Goal: Task Accomplishment & Management: Complete application form

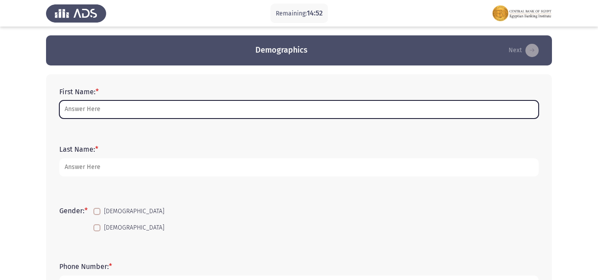
click at [107, 106] on input "First Name: *" at bounding box center [298, 109] width 479 height 18
type input "ِ"
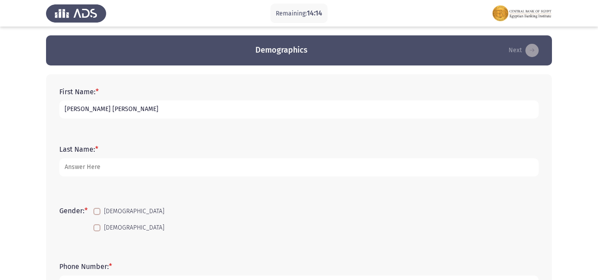
type input "[PERSON_NAME] [PERSON_NAME]"
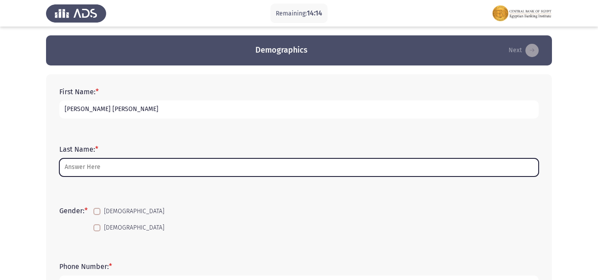
click at [104, 170] on input "Last Name: *" at bounding box center [298, 167] width 479 height 18
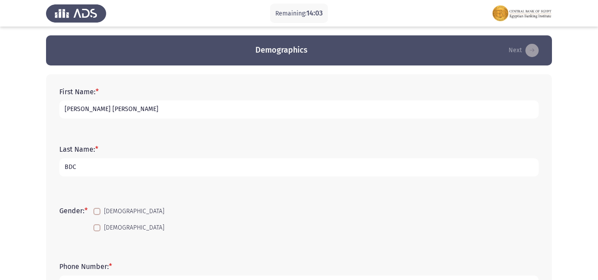
type input "BDC"
click at [97, 210] on span at bounding box center [96, 211] width 7 height 7
click at [97, 215] on input "[DEMOGRAPHIC_DATA]" at bounding box center [96, 215] width 0 height 0
checkbox input "true"
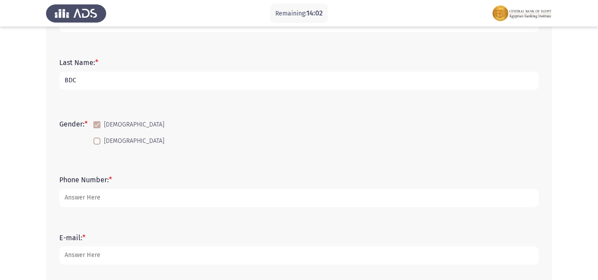
scroll to position [88, 0]
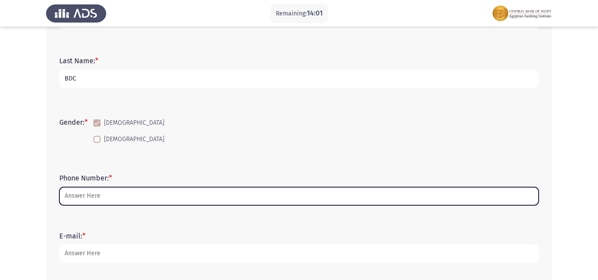
click at [129, 195] on input "Phone Number: *" at bounding box center [298, 196] width 479 height 18
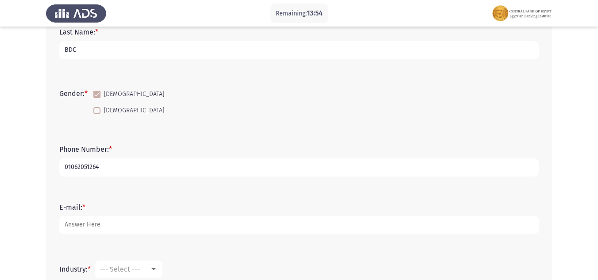
scroll to position [133, 0]
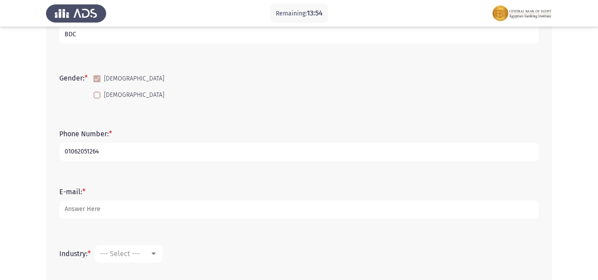
type input "01062051264"
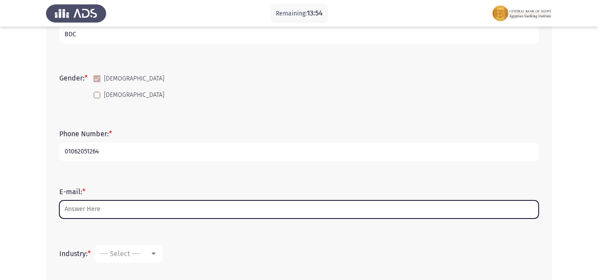
click at [92, 210] on input "E-mail: *" at bounding box center [298, 209] width 479 height 18
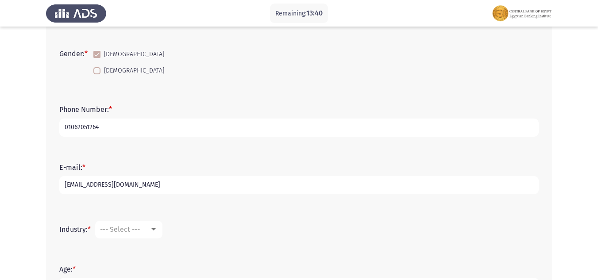
scroll to position [177, 0]
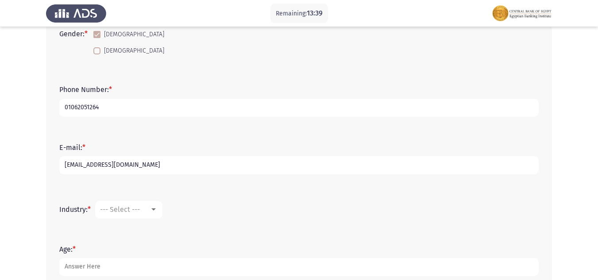
type input "[EMAIL_ADDRESS][DOMAIN_NAME]"
click at [156, 206] on div at bounding box center [154, 209] width 8 height 7
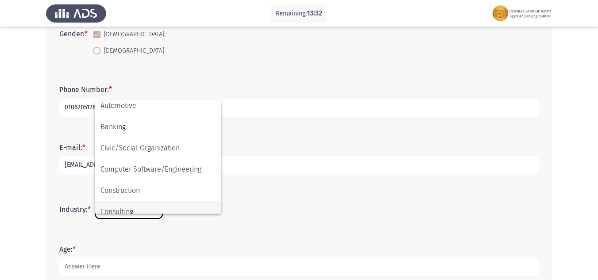
scroll to position [46, 0]
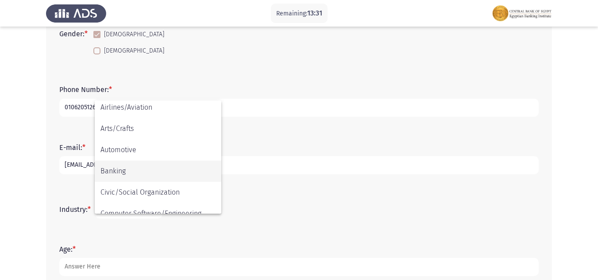
click at [119, 175] on span "Banking" at bounding box center [157, 171] width 115 height 21
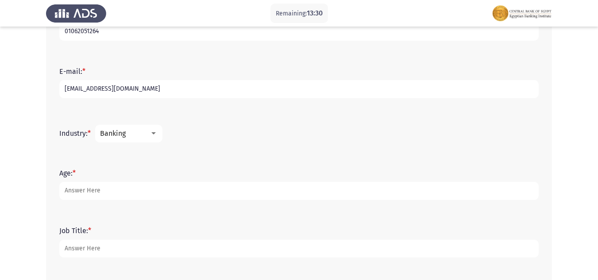
scroll to position [265, 0]
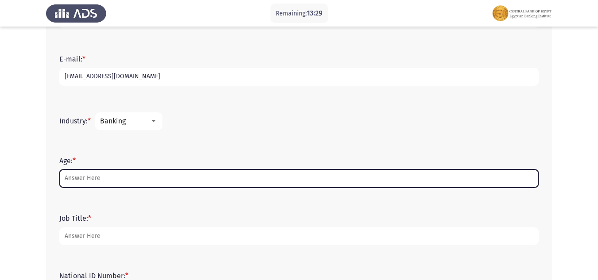
click at [111, 179] on input "Age: *" at bounding box center [298, 178] width 479 height 18
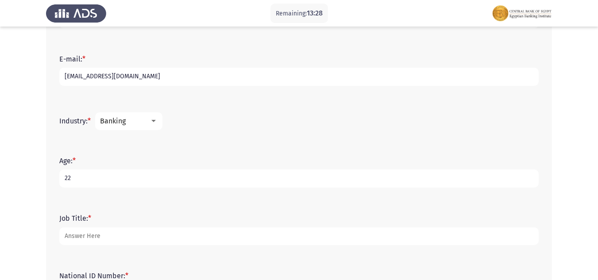
type input "22"
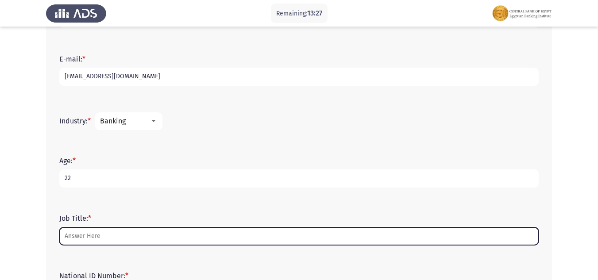
click at [93, 233] on input "Job Title: *" at bounding box center [298, 236] width 479 height 18
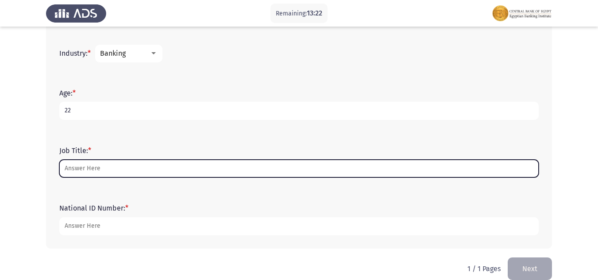
scroll to position [346, 0]
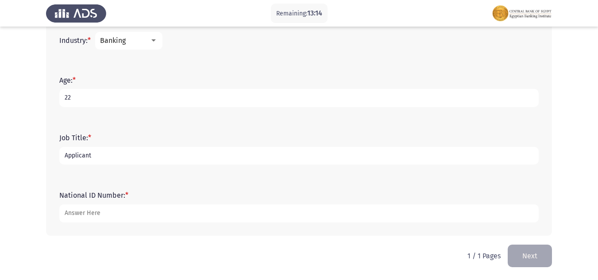
type input "Applicant"
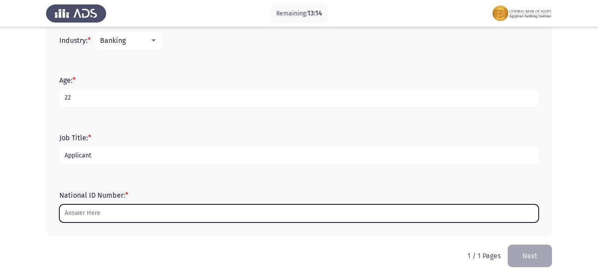
click at [114, 215] on input "National ID Number: *" at bounding box center [298, 213] width 479 height 18
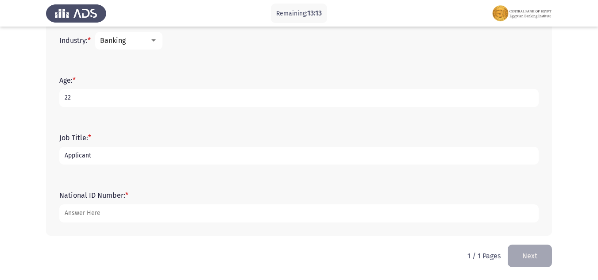
click at [133, 157] on input "Applicant" at bounding box center [298, 156] width 479 height 18
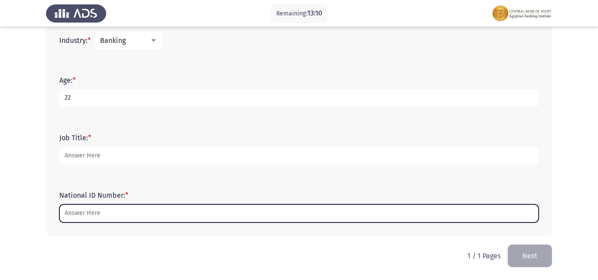
click at [136, 213] on input "National ID Number: *" at bounding box center [298, 213] width 479 height 18
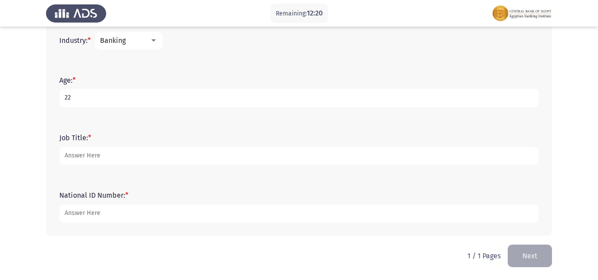
type input "[CREDIT_CARD_NUMBER]"
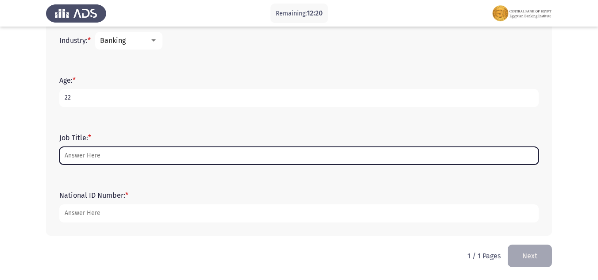
click at [123, 156] on input "Job Title: *" at bounding box center [298, 156] width 479 height 18
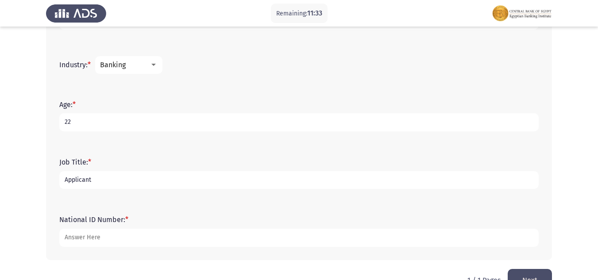
scroll to position [302, 0]
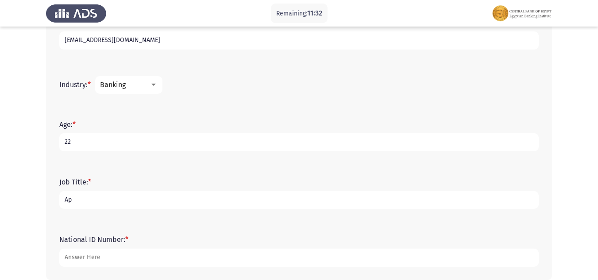
type input "A"
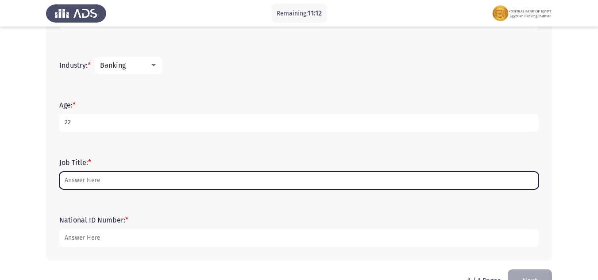
scroll to position [346, 0]
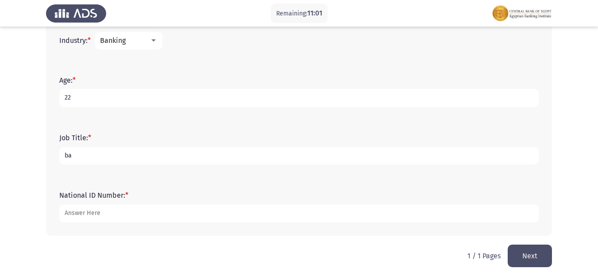
type input "b"
type input "Banker"
click at [540, 254] on button "Next" at bounding box center [529, 256] width 44 height 23
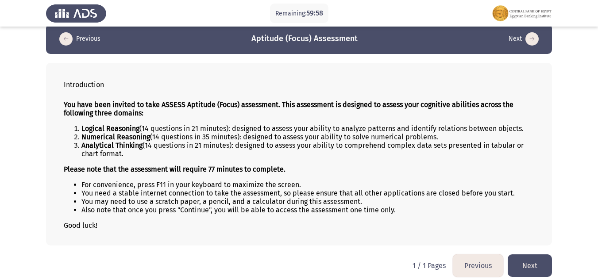
scroll to position [17, 0]
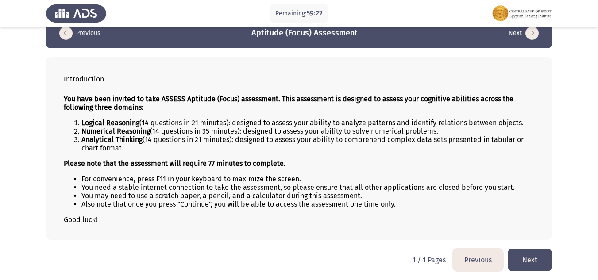
click at [541, 261] on button "Next" at bounding box center [529, 260] width 44 height 23
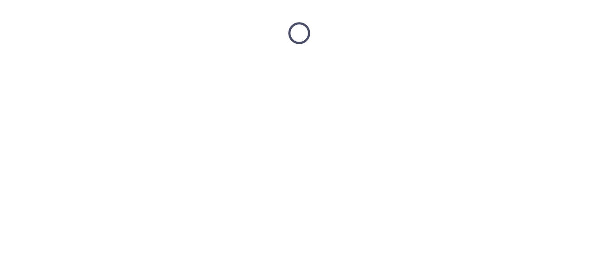
scroll to position [0, 0]
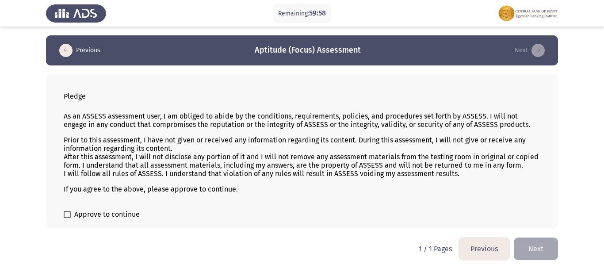
click at [66, 214] on span at bounding box center [67, 214] width 7 height 7
click at [67, 218] on input "Approve to continue" at bounding box center [67, 218] width 0 height 0
checkbox input "true"
click at [530, 254] on button "Next" at bounding box center [536, 249] width 44 height 23
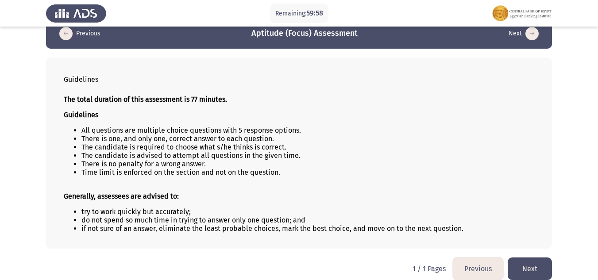
scroll to position [26, 0]
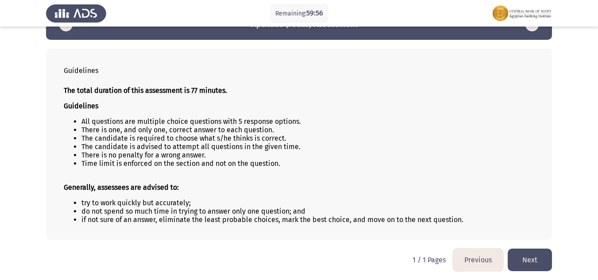
click at [524, 261] on button "Next" at bounding box center [529, 260] width 44 height 23
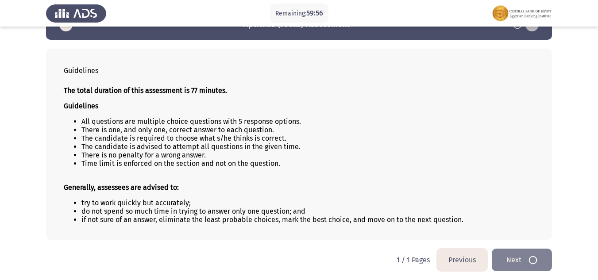
scroll to position [0, 0]
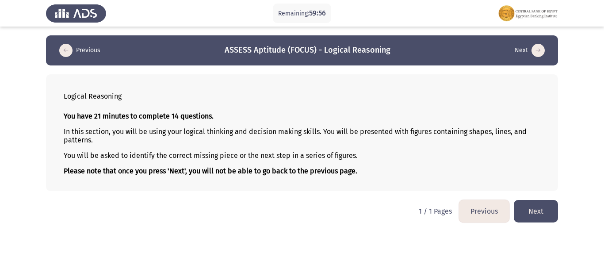
click at [538, 211] on button "Next" at bounding box center [536, 211] width 44 height 23
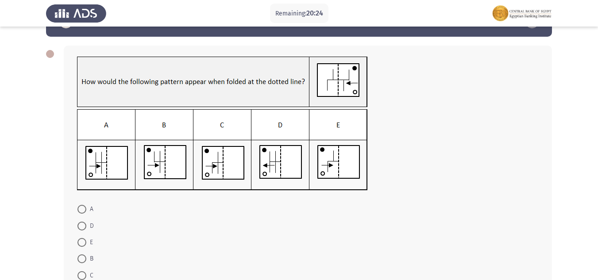
scroll to position [44, 0]
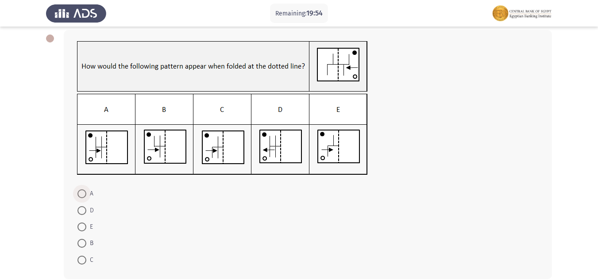
click at [79, 192] on span at bounding box center [81, 193] width 9 height 9
click at [79, 192] on input "A" at bounding box center [81, 193] width 9 height 9
radio input "true"
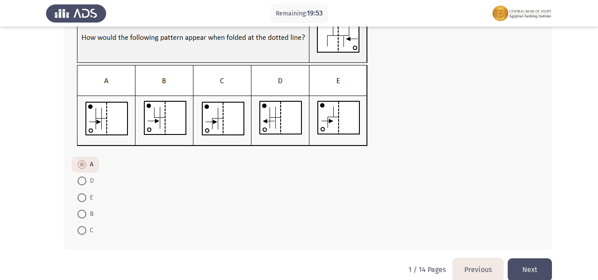
scroll to position [87, 0]
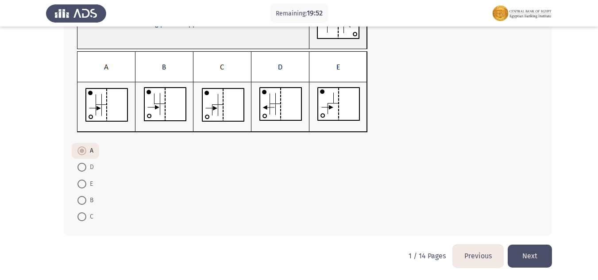
click at [524, 262] on button "Next" at bounding box center [529, 256] width 44 height 23
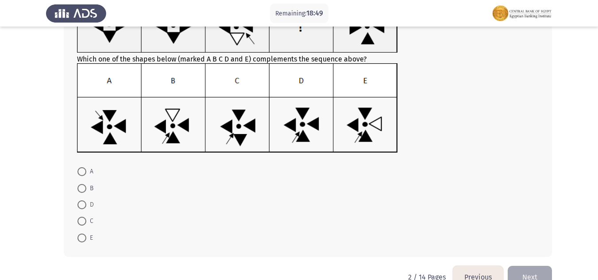
scroll to position [44, 0]
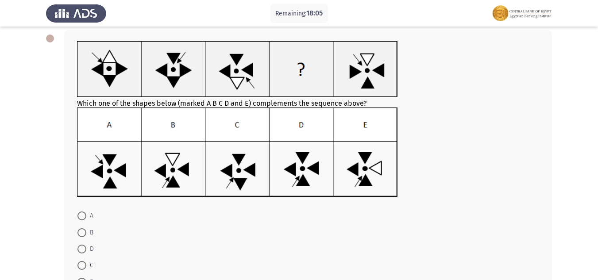
click at [81, 233] on span at bounding box center [81, 232] width 9 height 9
click at [81, 233] on input "B" at bounding box center [81, 232] width 9 height 9
radio input "true"
click at [80, 252] on span at bounding box center [81, 248] width 9 height 9
click at [80, 252] on input "D" at bounding box center [81, 248] width 9 height 9
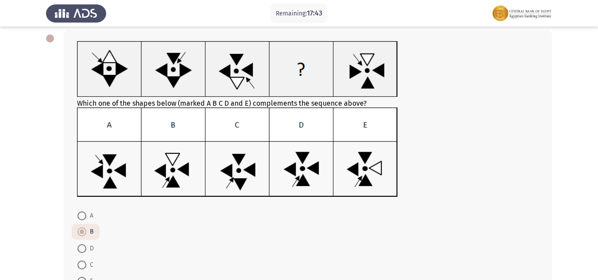
radio input "true"
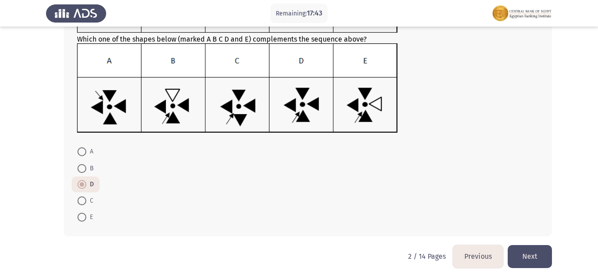
scroll to position [109, 0]
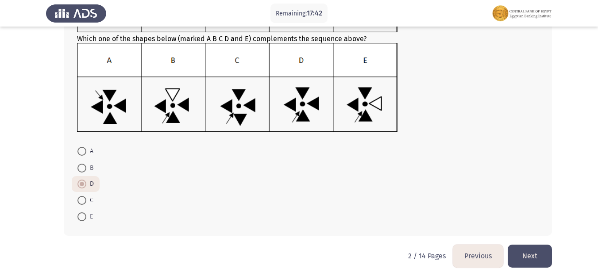
click at [541, 260] on button "Next" at bounding box center [529, 256] width 44 height 23
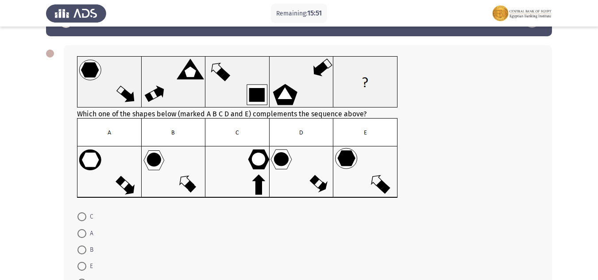
scroll to position [44, 0]
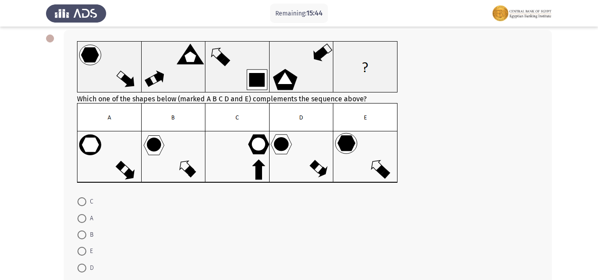
click at [79, 268] on span at bounding box center [81, 268] width 9 height 9
click at [79, 268] on input "D" at bounding box center [81, 268] width 9 height 9
radio input "true"
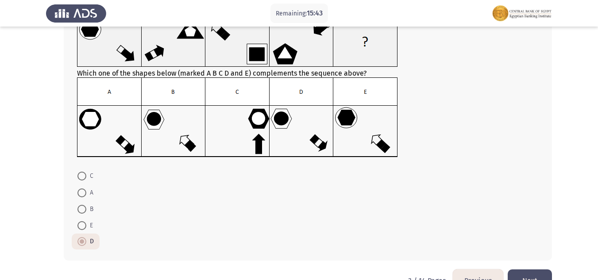
scroll to position [95, 0]
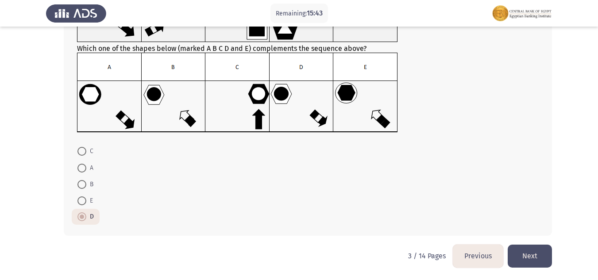
click at [535, 263] on button "Next" at bounding box center [529, 256] width 44 height 23
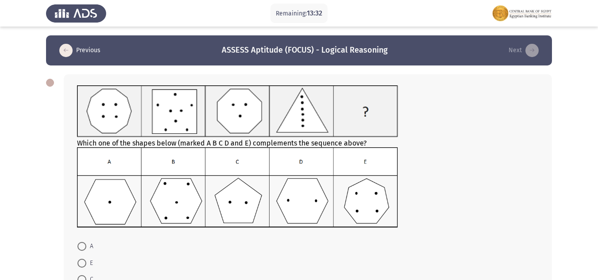
scroll to position [44, 0]
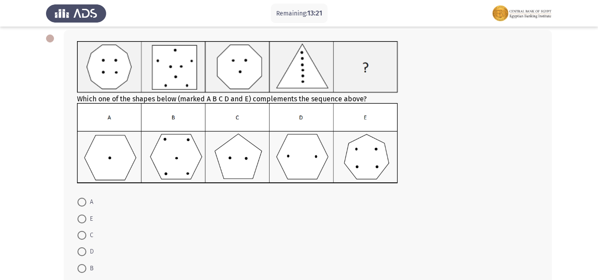
click at [78, 253] on span at bounding box center [81, 251] width 9 height 9
click at [78, 253] on input "D" at bounding box center [81, 251] width 9 height 9
radio input "true"
click at [82, 198] on span at bounding box center [81, 202] width 9 height 9
click at [82, 198] on input "A" at bounding box center [81, 202] width 9 height 9
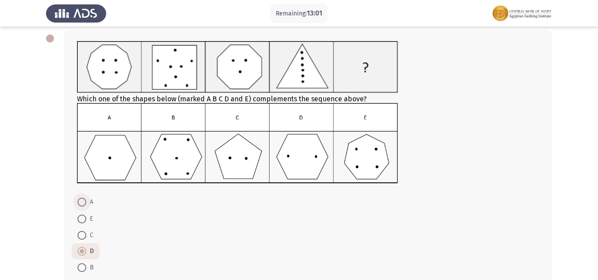
radio input "true"
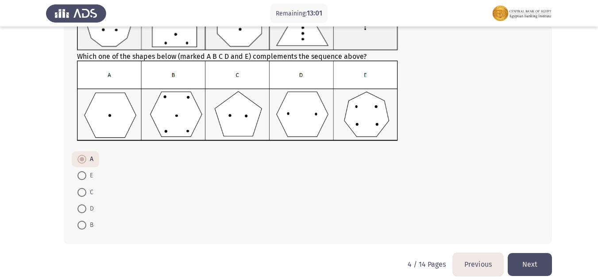
scroll to position [95, 0]
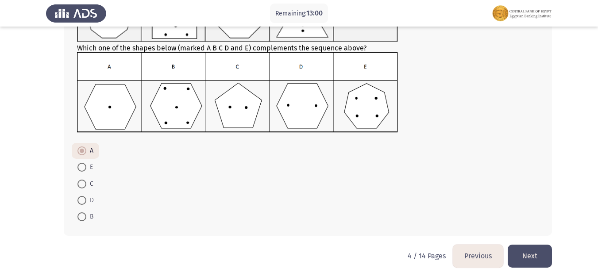
click at [512, 256] on button "Next" at bounding box center [529, 256] width 44 height 23
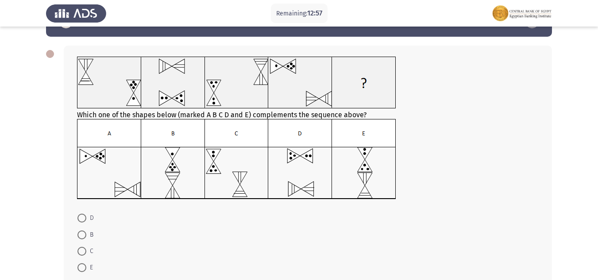
scroll to position [44, 0]
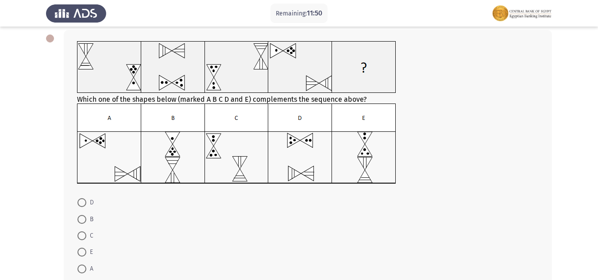
click at [84, 202] on span at bounding box center [81, 202] width 9 height 9
click at [84, 202] on input "D" at bounding box center [81, 202] width 9 height 9
radio input "true"
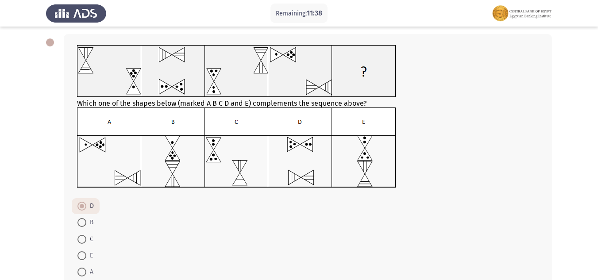
scroll to position [96, 0]
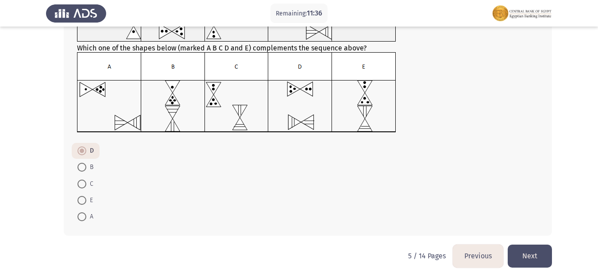
click at [530, 260] on button "Next" at bounding box center [529, 256] width 44 height 23
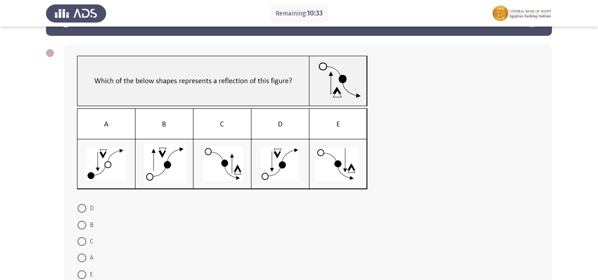
scroll to position [44, 0]
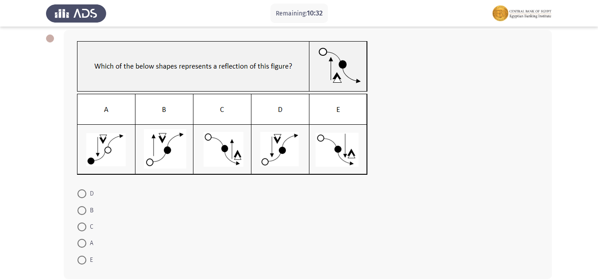
click at [81, 193] on span at bounding box center [81, 193] width 9 height 9
click at [81, 193] on input "D" at bounding box center [81, 193] width 9 height 9
radio input "true"
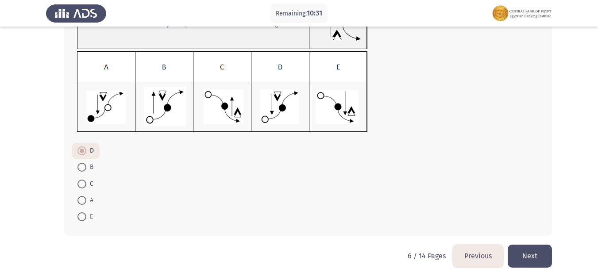
click at [533, 256] on button "Next" at bounding box center [529, 256] width 44 height 23
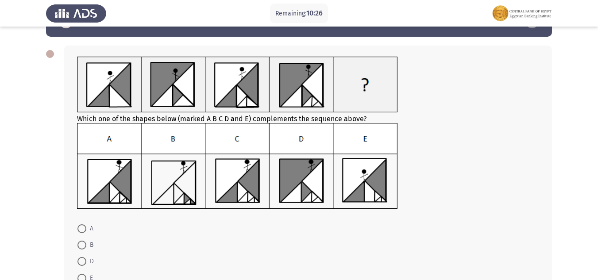
scroll to position [44, 0]
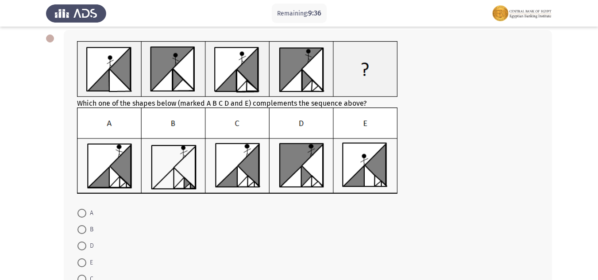
click at [79, 277] on span at bounding box center [81, 279] width 9 height 9
click at [79, 277] on input "C" at bounding box center [81, 279] width 9 height 9
radio input "true"
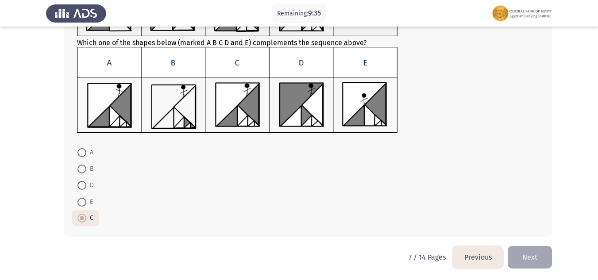
scroll to position [106, 0]
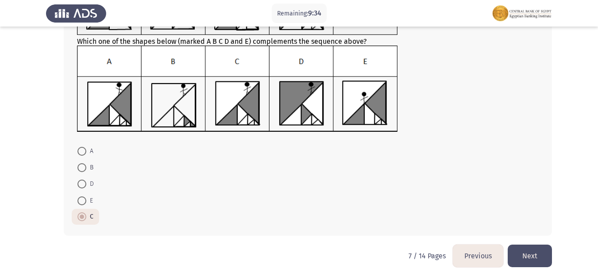
click at [528, 255] on button "Next" at bounding box center [529, 256] width 44 height 23
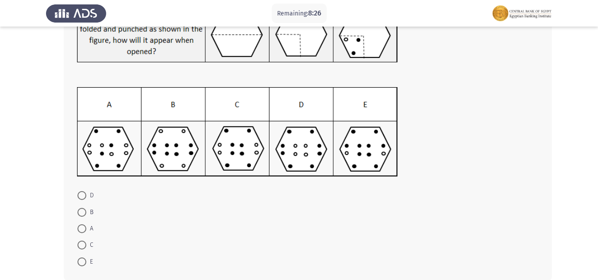
scroll to position [124, 0]
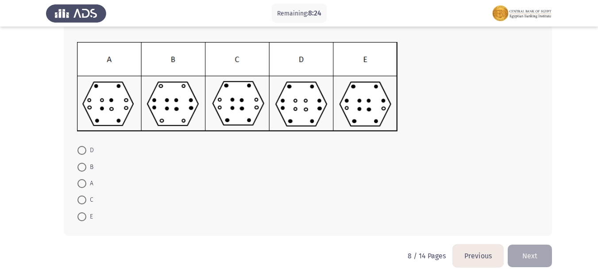
click at [78, 186] on span at bounding box center [81, 183] width 9 height 9
click at [78, 186] on input "A" at bounding box center [81, 183] width 9 height 9
radio input "true"
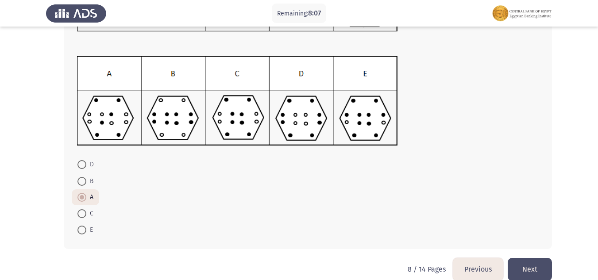
scroll to position [123, 0]
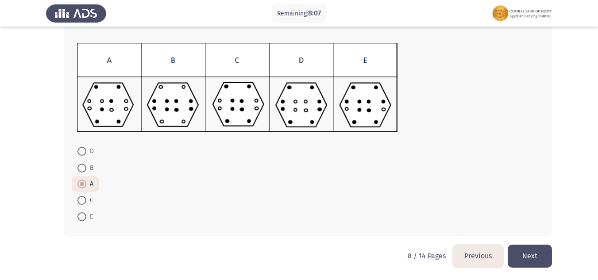
click at [527, 256] on button "Next" at bounding box center [529, 256] width 44 height 23
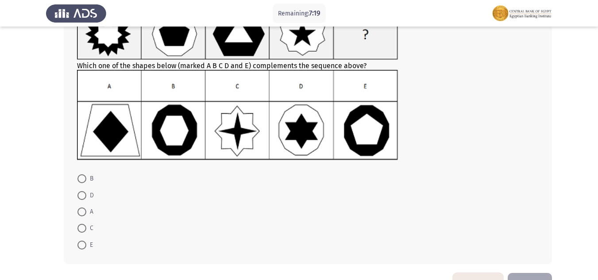
scroll to position [88, 0]
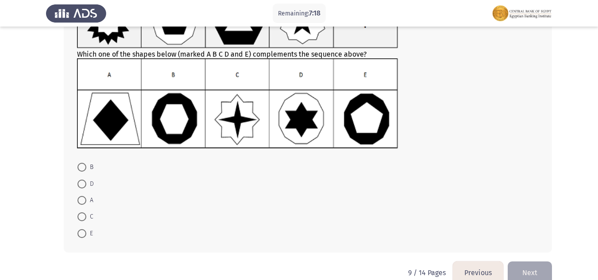
click at [81, 163] on span at bounding box center [81, 167] width 9 height 9
click at [81, 163] on input "B" at bounding box center [81, 167] width 9 height 9
radio input "true"
click at [537, 268] on button "Next" at bounding box center [529, 272] width 44 height 23
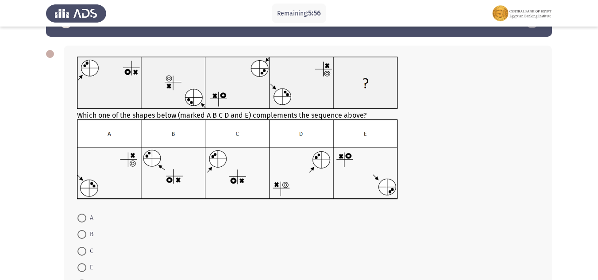
scroll to position [44, 0]
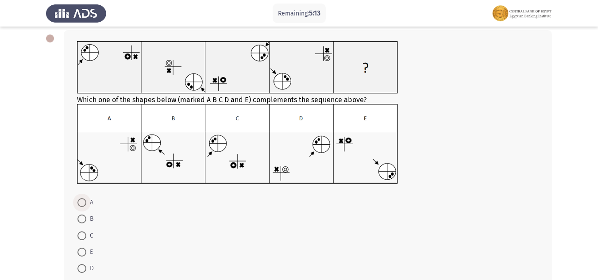
click at [83, 200] on span at bounding box center [81, 202] width 9 height 9
click at [83, 200] on input "A" at bounding box center [81, 202] width 9 height 9
radio input "true"
click at [77, 250] on mat-radio-button "E" at bounding box center [85, 251] width 27 height 16
click at [81, 250] on span at bounding box center [81, 251] width 9 height 9
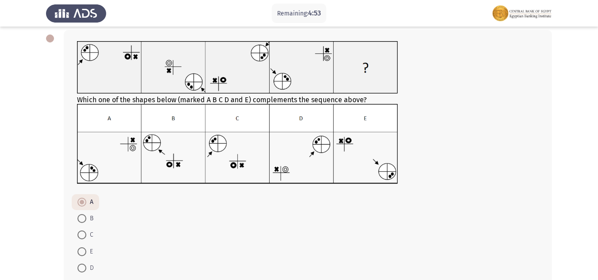
click at [81, 250] on input "E" at bounding box center [81, 251] width 9 height 9
radio input "true"
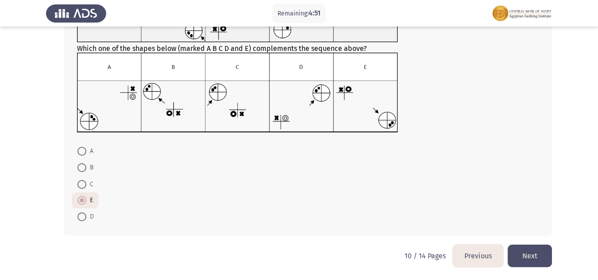
click at [543, 257] on button "Next" at bounding box center [529, 256] width 44 height 23
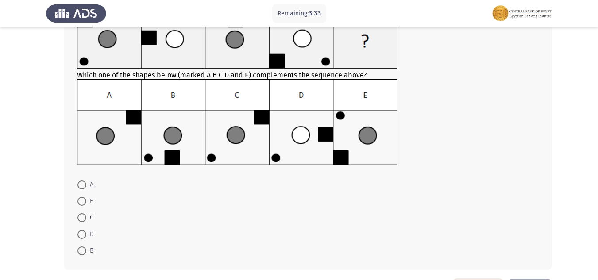
scroll to position [88, 0]
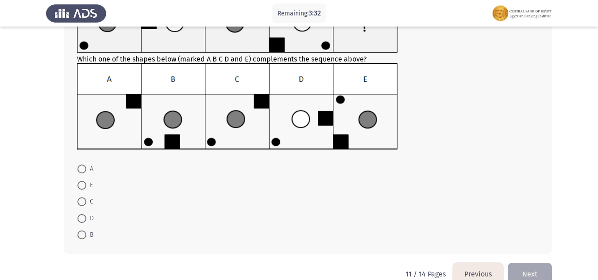
click at [80, 206] on span at bounding box center [81, 201] width 9 height 9
click at [80, 206] on input "C" at bounding box center [81, 201] width 9 height 9
radio input "true"
click at [522, 274] on button "Next" at bounding box center [529, 273] width 44 height 23
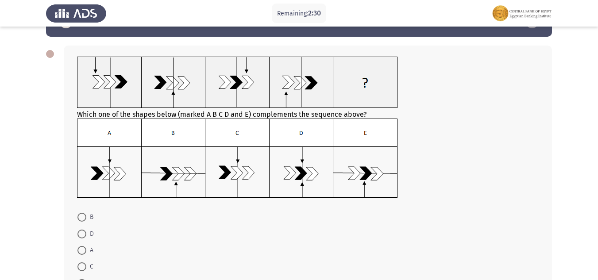
scroll to position [44, 0]
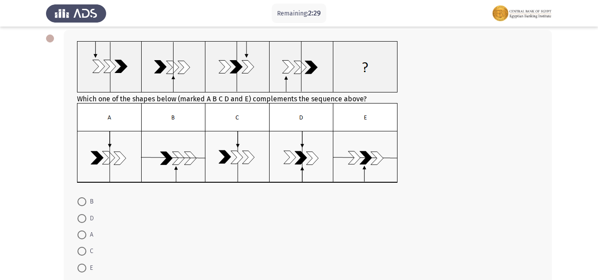
click at [81, 247] on span at bounding box center [81, 251] width 9 height 9
click at [81, 247] on input "C" at bounding box center [81, 251] width 9 height 9
radio input "true"
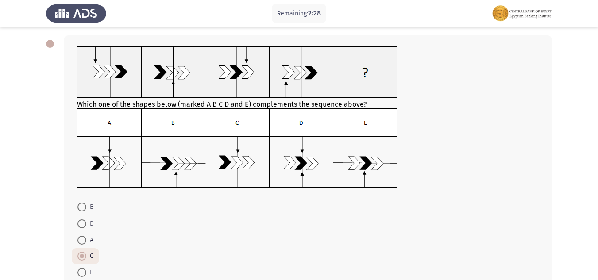
scroll to position [95, 0]
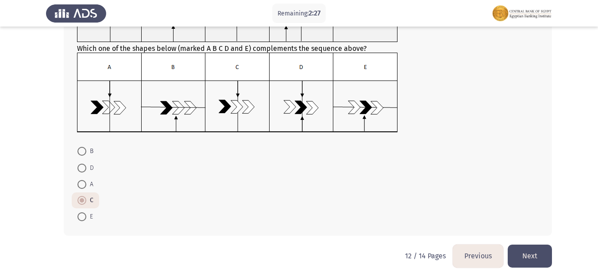
click at [533, 259] on button "Next" at bounding box center [529, 256] width 44 height 23
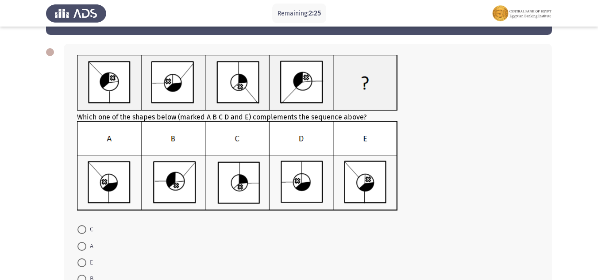
scroll to position [44, 0]
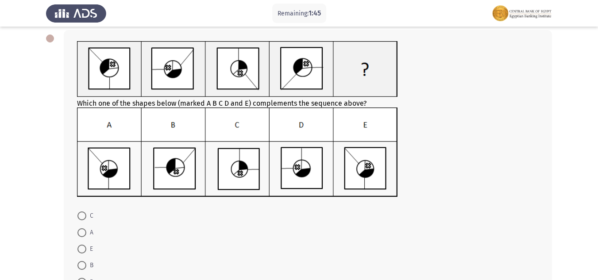
click at [88, 234] on span "A" at bounding box center [89, 232] width 7 height 11
click at [86, 234] on input "A" at bounding box center [81, 232] width 9 height 9
radio input "true"
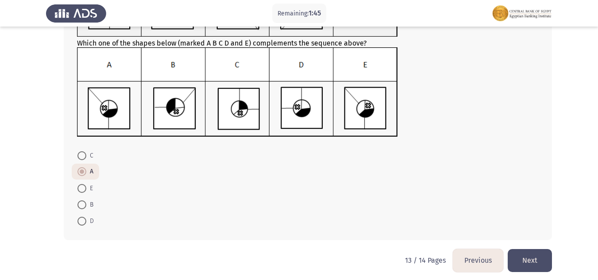
scroll to position [109, 0]
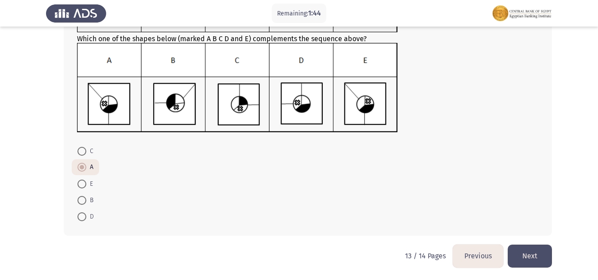
click at [531, 253] on button "Next" at bounding box center [529, 256] width 44 height 23
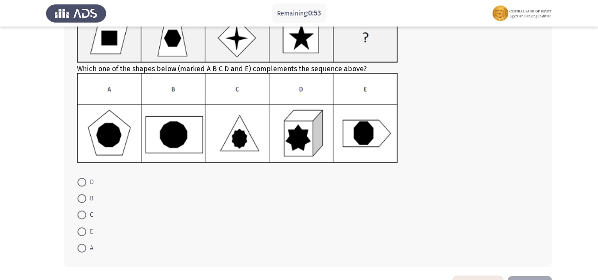
scroll to position [88, 0]
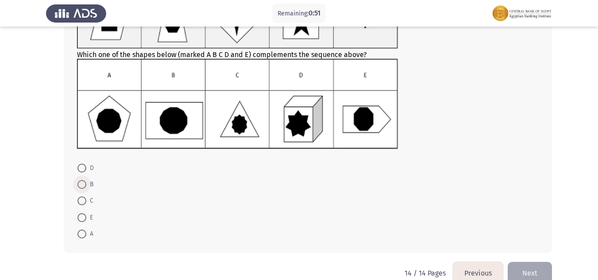
click at [81, 186] on span at bounding box center [81, 184] width 9 height 9
click at [81, 186] on input "B" at bounding box center [81, 184] width 9 height 9
radio input "true"
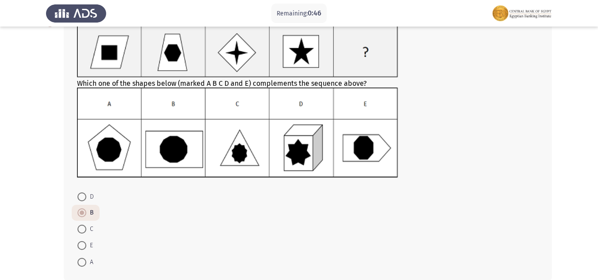
scroll to position [44, 0]
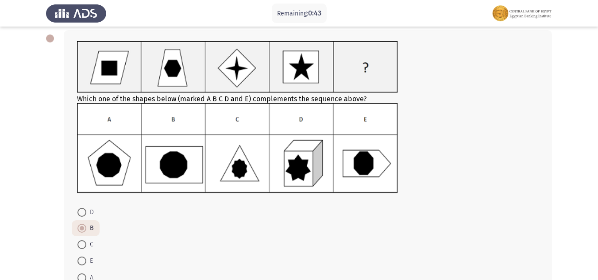
click at [81, 274] on span at bounding box center [81, 277] width 9 height 9
click at [81, 274] on input "A" at bounding box center [81, 277] width 9 height 9
radio input "true"
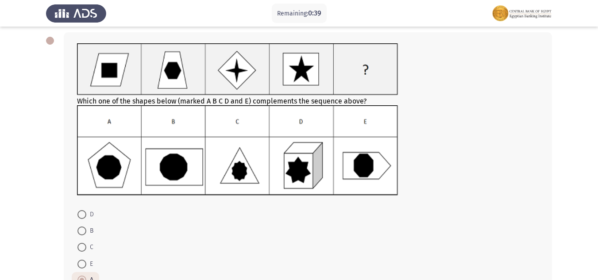
scroll to position [105, 0]
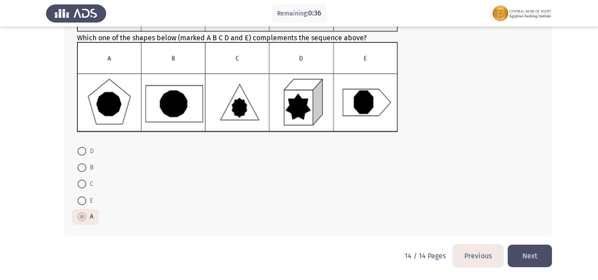
click at [479, 254] on button "Previous" at bounding box center [478, 256] width 50 height 23
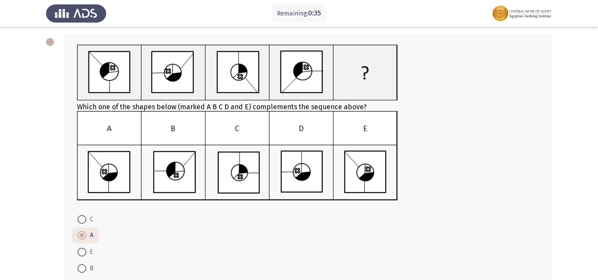
scroll to position [109, 0]
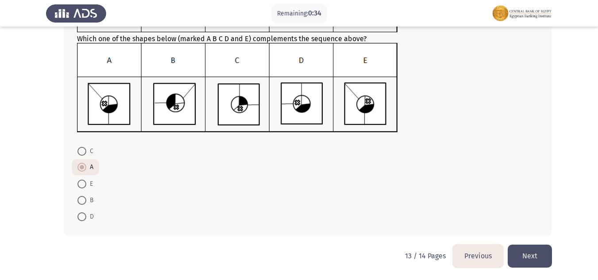
click at [479, 254] on button "Previous" at bounding box center [478, 256] width 50 height 23
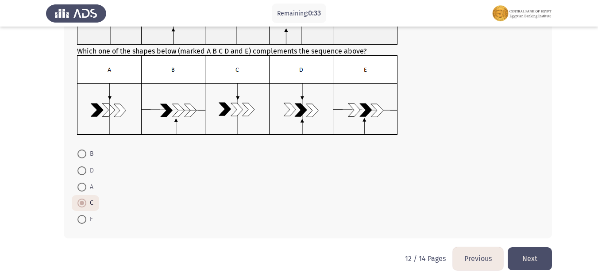
scroll to position [95, 0]
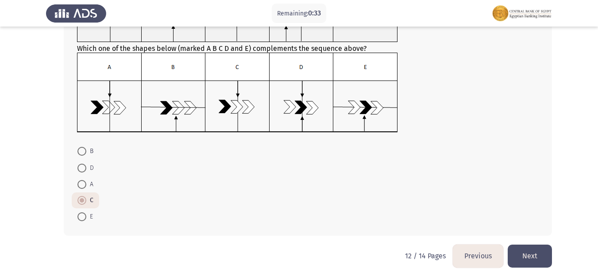
click at [480, 254] on button "Previous" at bounding box center [478, 256] width 50 height 23
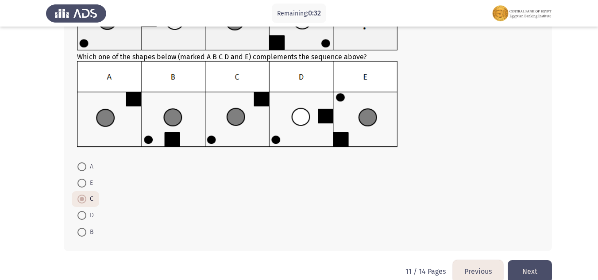
scroll to position [106, 0]
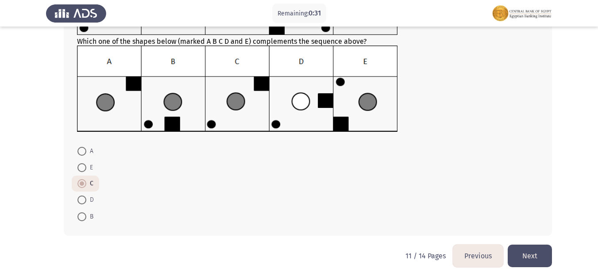
click at [478, 254] on button "Previous" at bounding box center [478, 256] width 50 height 23
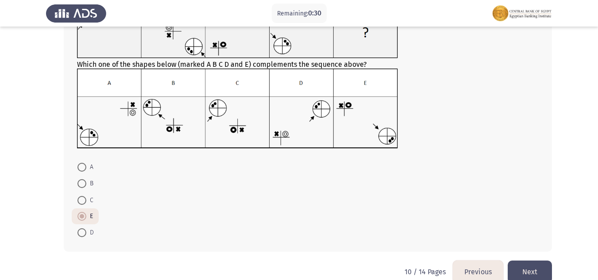
scroll to position [96, 0]
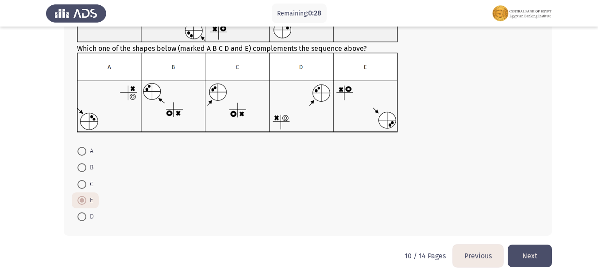
click at [478, 254] on button "Previous" at bounding box center [478, 256] width 50 height 23
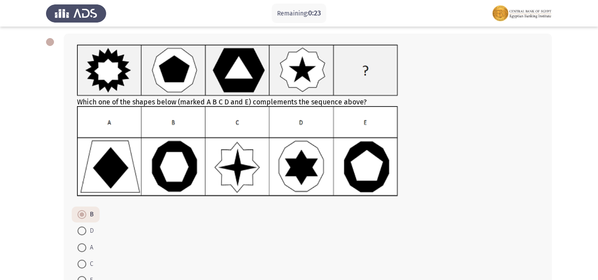
scroll to position [104, 0]
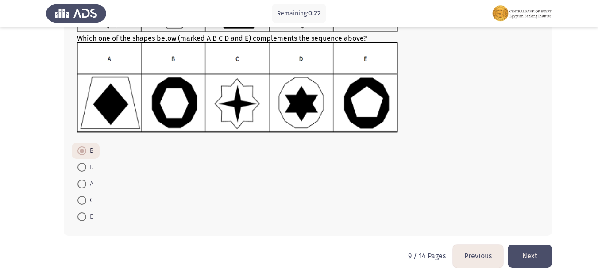
click at [478, 251] on button "Previous" at bounding box center [478, 256] width 50 height 23
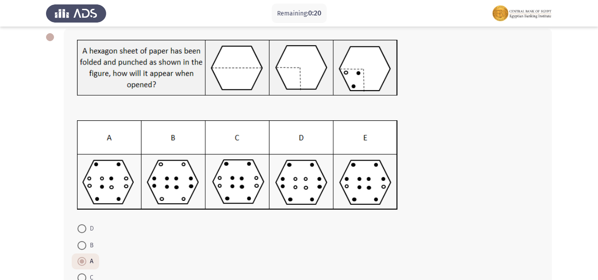
scroll to position [123, 0]
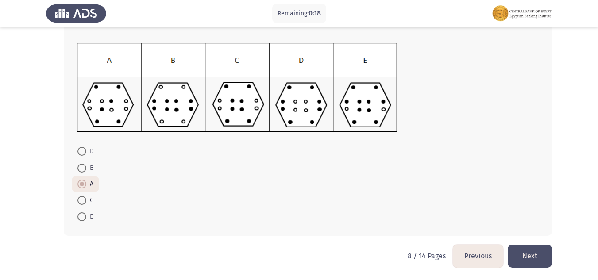
click at [473, 258] on button "Previous" at bounding box center [478, 256] width 50 height 23
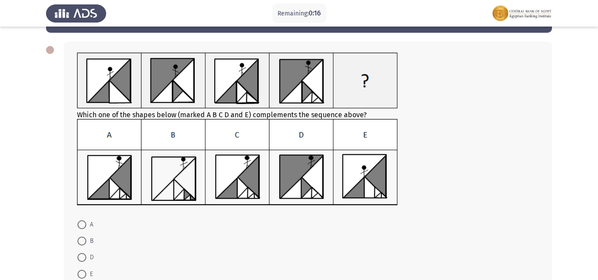
scroll to position [106, 0]
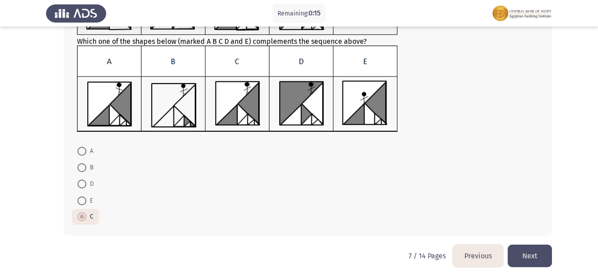
click at [480, 255] on button "Previous" at bounding box center [478, 256] width 50 height 23
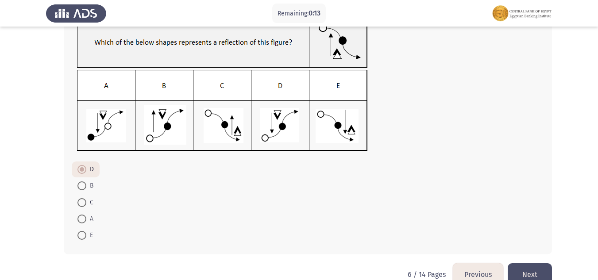
scroll to position [0, 0]
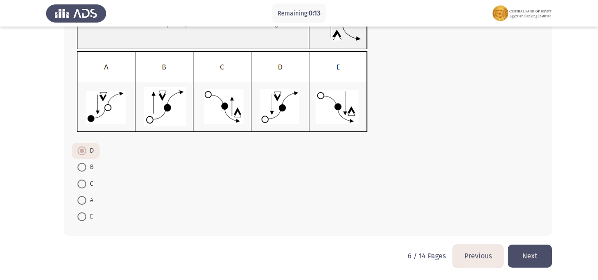
click at [470, 255] on button "Previous" at bounding box center [478, 256] width 50 height 23
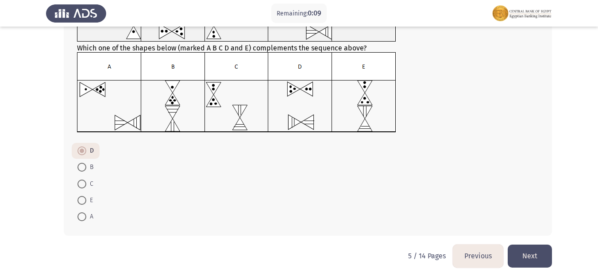
click at [473, 257] on button "Previous" at bounding box center [478, 256] width 50 height 23
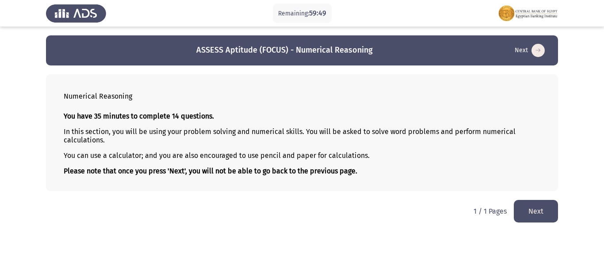
click at [522, 214] on button "Next" at bounding box center [536, 211] width 44 height 23
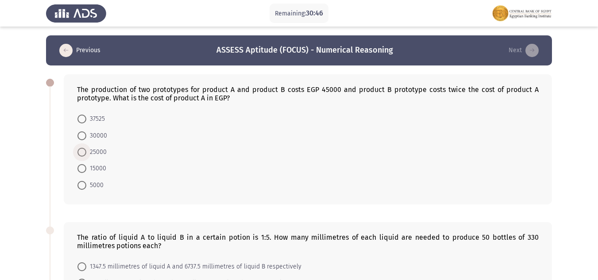
click at [88, 151] on span "25000" at bounding box center [96, 152] width 20 height 11
click at [86, 151] on input "25000" at bounding box center [81, 152] width 9 height 9
radio input "true"
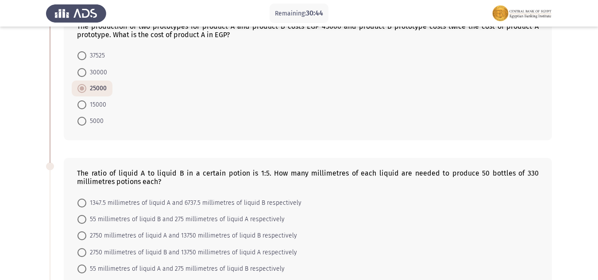
scroll to position [44, 0]
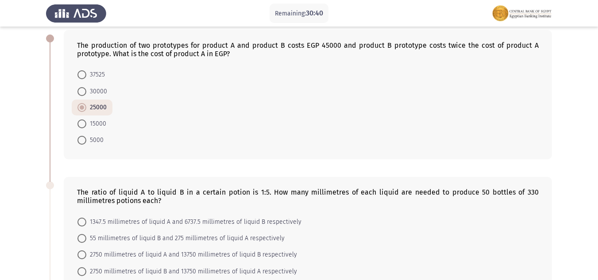
click at [85, 120] on span at bounding box center [81, 123] width 9 height 9
click at [85, 120] on input "15000" at bounding box center [81, 123] width 9 height 9
radio input "true"
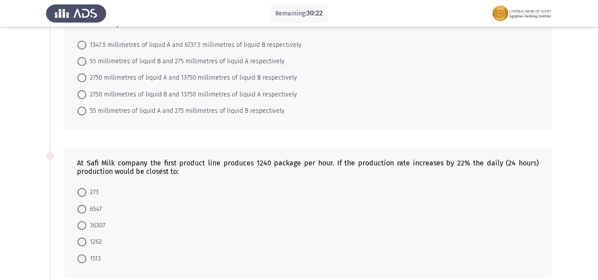
scroll to position [177, 0]
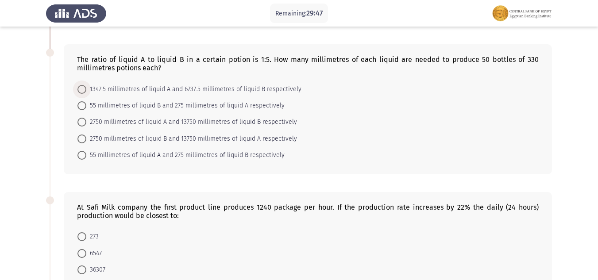
click at [81, 85] on span at bounding box center [81, 89] width 9 height 9
click at [81, 85] on input "1347.5 millimetres of liquid A and 6737.5 millimetres of liquid B respectively" at bounding box center [81, 89] width 9 height 9
radio input "true"
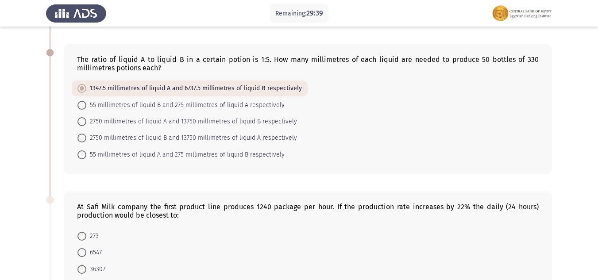
click at [339, 113] on form "1347.5 millimetres of liquid A and 6737.5 millimetres of liquid B respectively …" at bounding box center [307, 122] width 461 height 82
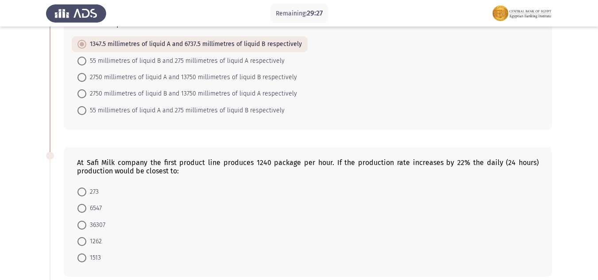
scroll to position [265, 0]
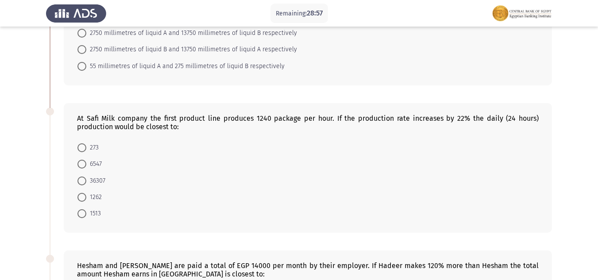
click at [84, 217] on span at bounding box center [81, 213] width 9 height 9
click at [84, 217] on input "1513" at bounding box center [81, 213] width 9 height 9
radio input "true"
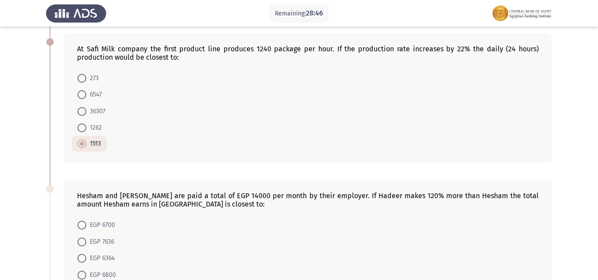
scroll to position [425, 0]
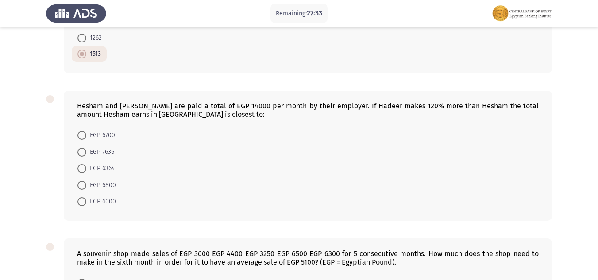
click at [280, 161] on form "EGP 6700 EGP 7636 EGP 6364 EGP 6800 EGP 6000" at bounding box center [307, 168] width 461 height 83
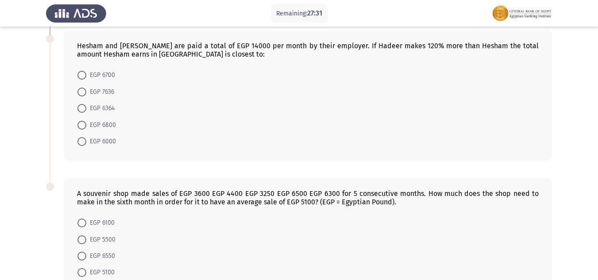
scroll to position [469, 0]
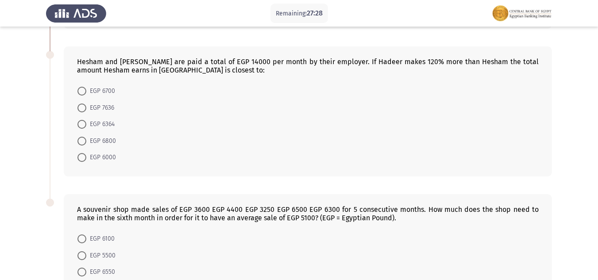
click at [88, 86] on span "EGP 6700" at bounding box center [100, 91] width 29 height 11
click at [86, 87] on input "EGP 6700" at bounding box center [81, 91] width 9 height 9
radio input "true"
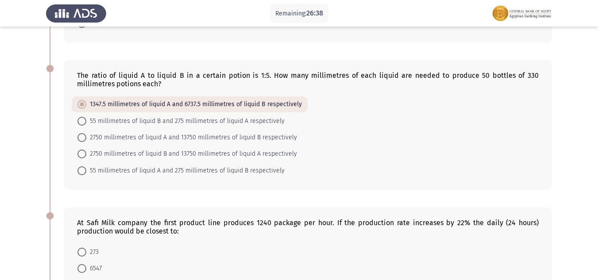
scroll to position [159, 0]
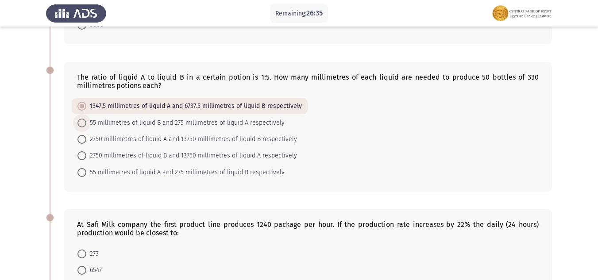
click at [88, 123] on span "55 millimetres of liquid B and 275 millimetres of liquid A respectively" at bounding box center [185, 123] width 198 height 11
click at [86, 123] on input "55 millimetres of liquid B and 275 millimetres of liquid A respectively" at bounding box center [81, 123] width 9 height 9
radio input "true"
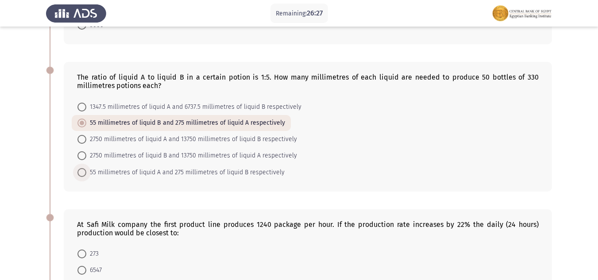
click at [141, 173] on span "55 millimetres of liquid A and 275 millimetres of liquid B respectively" at bounding box center [185, 172] width 198 height 11
click at [86, 173] on input "55 millimetres of liquid A and 275 millimetres of liquid B respectively" at bounding box center [81, 172] width 9 height 9
radio input "true"
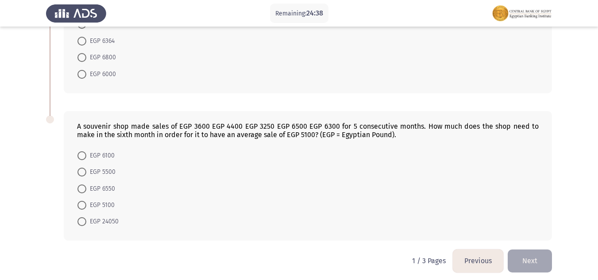
scroll to position [557, 0]
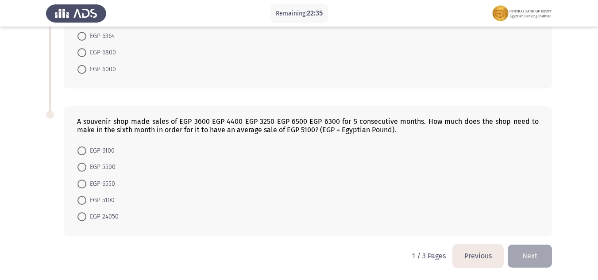
click at [88, 185] on span "EGP 6550" at bounding box center [100, 184] width 29 height 11
click at [86, 185] on input "EGP 6550" at bounding box center [81, 184] width 9 height 9
radio input "true"
click at [542, 261] on button "Next" at bounding box center [529, 256] width 44 height 23
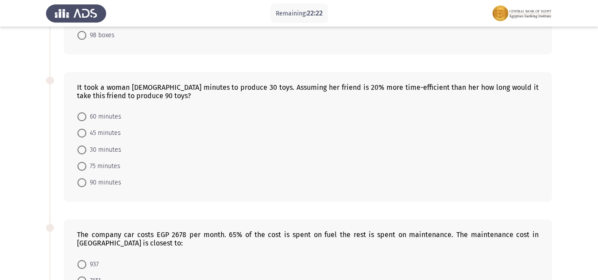
scroll to position [0, 0]
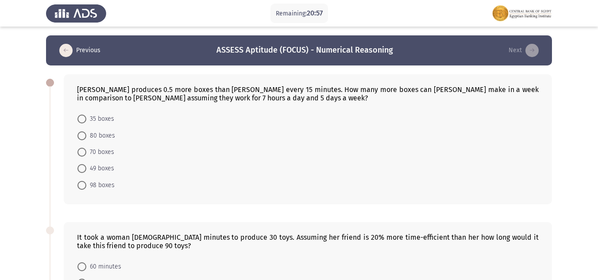
click at [80, 149] on span at bounding box center [81, 152] width 9 height 9
click at [80, 149] on input "70 boxes" at bounding box center [81, 152] width 9 height 9
radio input "true"
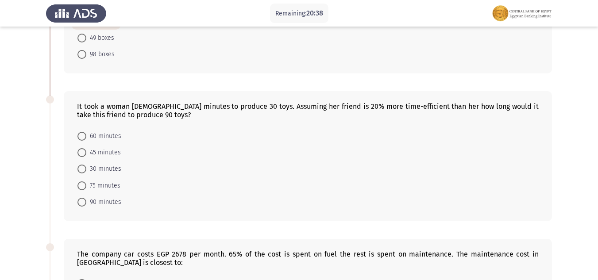
scroll to position [133, 0]
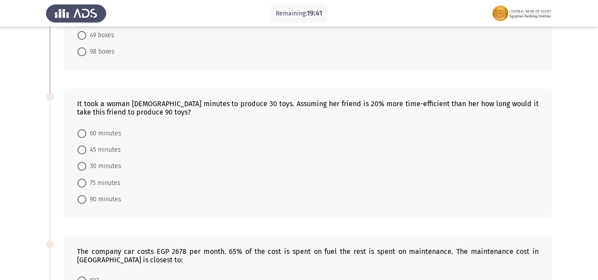
click at [84, 199] on span at bounding box center [81, 199] width 9 height 9
click at [84, 199] on input "90 minutes" at bounding box center [81, 199] width 9 height 9
radio input "true"
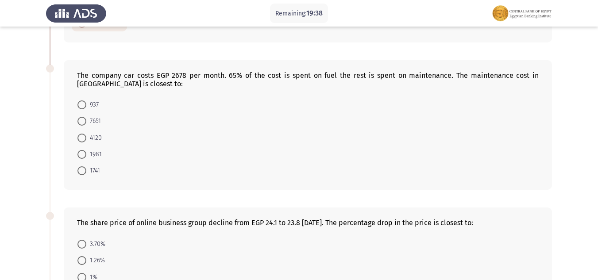
scroll to position [310, 0]
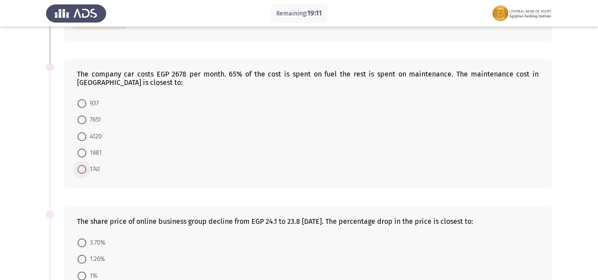
click at [81, 171] on span at bounding box center [81, 169] width 9 height 9
click at [81, 171] on input "1741" at bounding box center [81, 169] width 9 height 9
radio input "true"
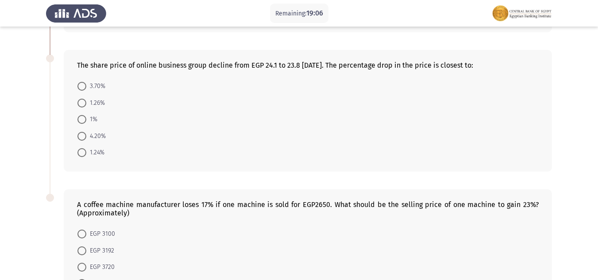
scroll to position [461, 0]
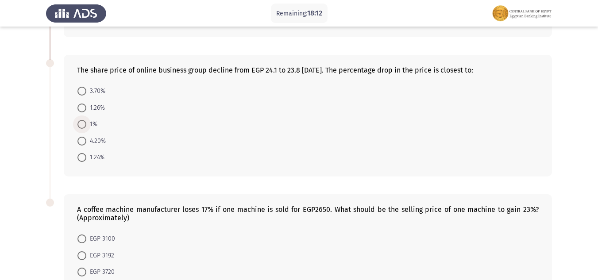
click at [82, 126] on span at bounding box center [81, 124] width 9 height 9
click at [82, 126] on input "1%" at bounding box center [81, 124] width 9 height 9
radio input "true"
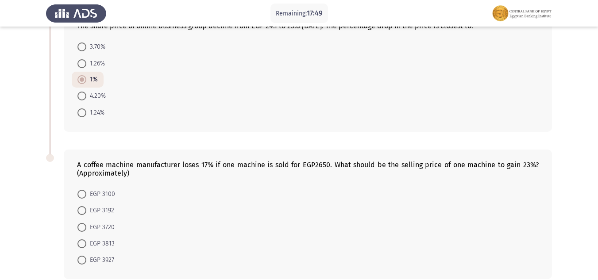
scroll to position [548, 0]
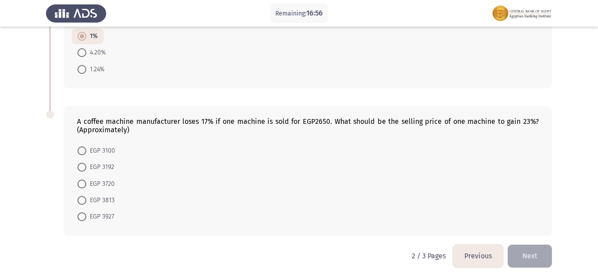
click at [86, 200] on span at bounding box center [81, 200] width 9 height 9
click at [86, 200] on input "EGP 3813" at bounding box center [81, 200] width 9 height 9
radio input "true"
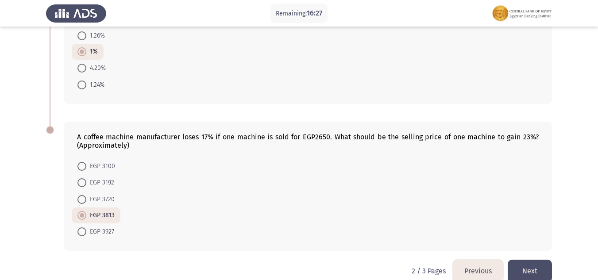
scroll to position [548, 0]
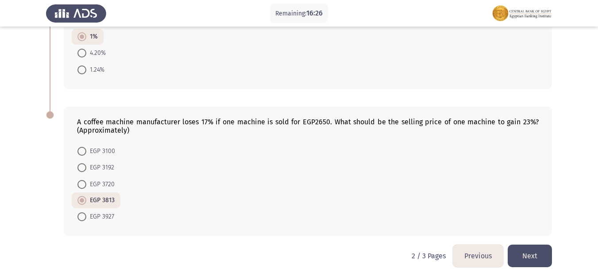
click at [528, 249] on button "Next" at bounding box center [529, 256] width 44 height 23
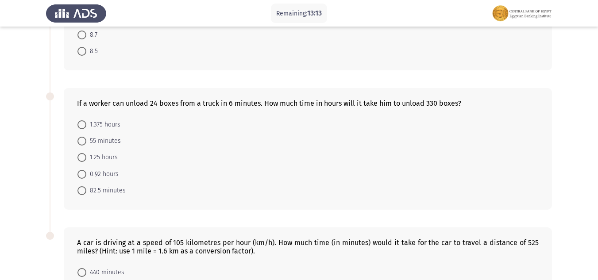
scroll to position [270, 0]
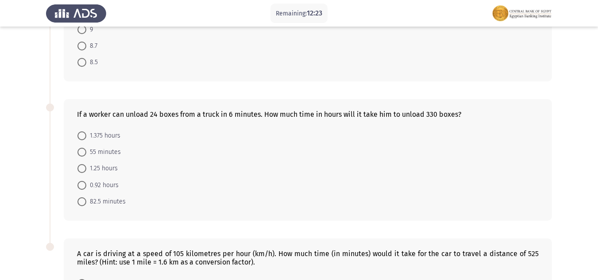
click at [78, 202] on span at bounding box center [81, 201] width 9 height 9
click at [78, 202] on input "82.5 minutes" at bounding box center [81, 201] width 9 height 9
radio input "true"
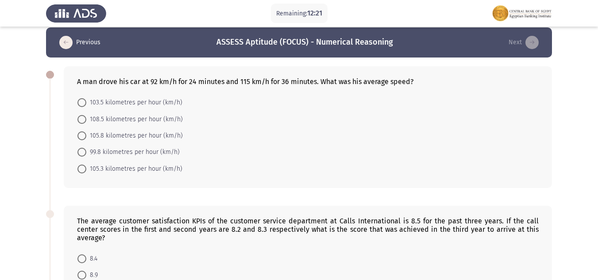
scroll to position [0, 0]
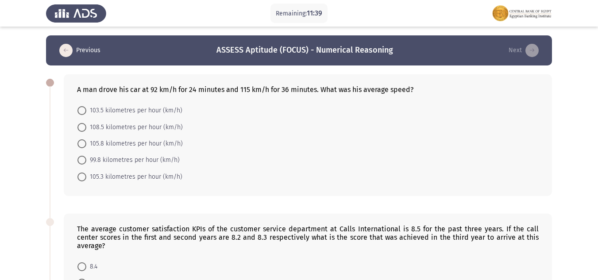
click at [91, 127] on span "108.5 kilometres per hour (km/h)" at bounding box center [134, 127] width 96 height 11
click at [86, 127] on input "108.5 kilometres per hour (km/h)" at bounding box center [81, 127] width 9 height 9
radio input "true"
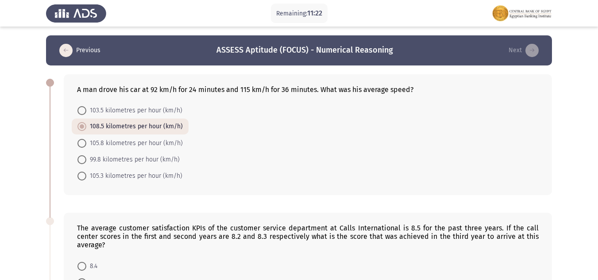
click at [89, 143] on span "105.8 kilometres per hour (km/h)" at bounding box center [134, 143] width 96 height 11
click at [86, 143] on input "105.8 kilometres per hour (km/h)" at bounding box center [81, 143] width 9 height 9
radio input "true"
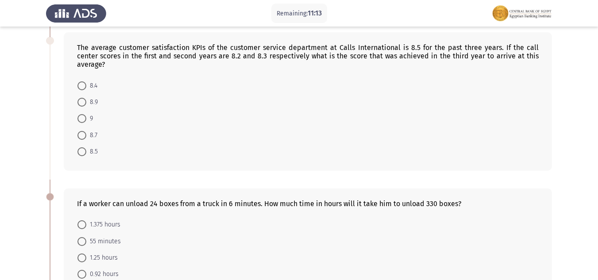
scroll to position [136, 0]
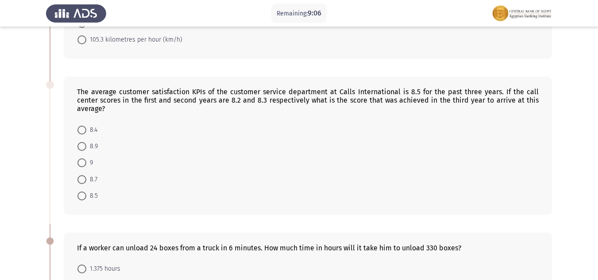
click at [90, 143] on span "8.9" at bounding box center [92, 146] width 12 height 11
click at [86, 143] on input "8.9" at bounding box center [81, 146] width 9 height 9
radio input "true"
click at [84, 162] on span at bounding box center [81, 162] width 9 height 9
click at [84, 162] on input "9" at bounding box center [81, 162] width 9 height 9
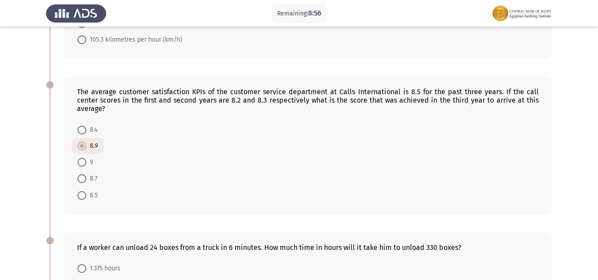
radio input "true"
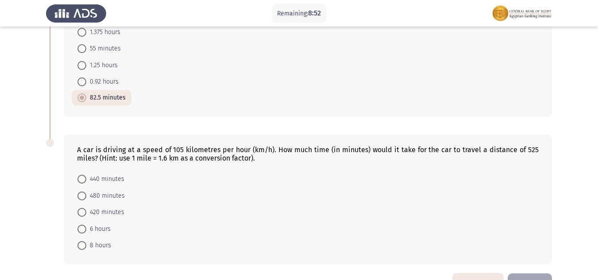
scroll to position [401, 0]
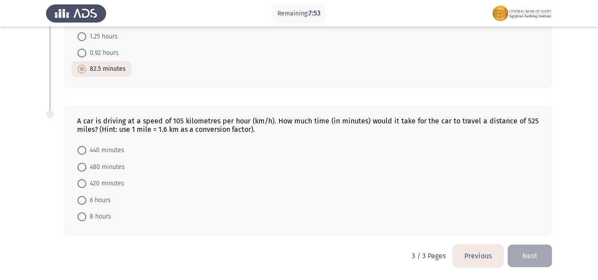
click at [87, 163] on span "480 minutes" at bounding box center [105, 167] width 38 height 11
click at [86, 163] on input "480 minutes" at bounding box center [81, 167] width 9 height 9
radio input "true"
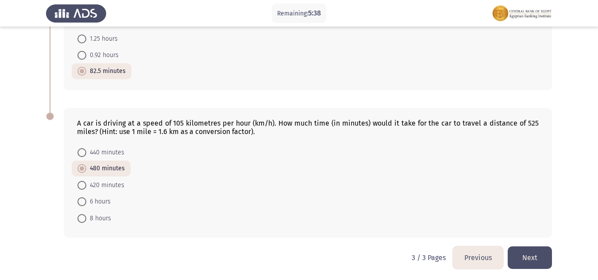
scroll to position [401, 0]
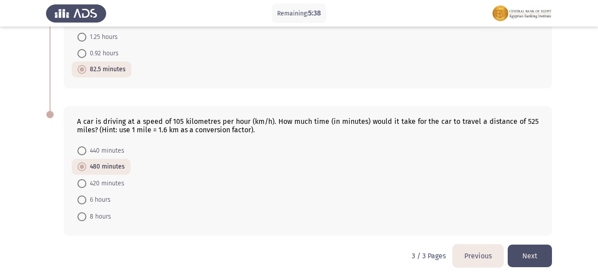
click at [479, 253] on button "Previous" at bounding box center [478, 256] width 50 height 23
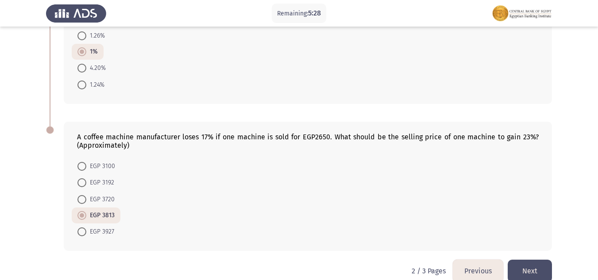
scroll to position [548, 0]
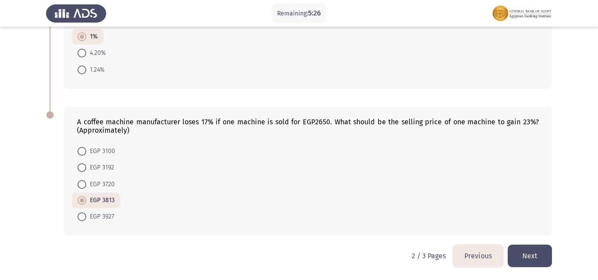
click at [480, 252] on button "Previous" at bounding box center [478, 256] width 50 height 23
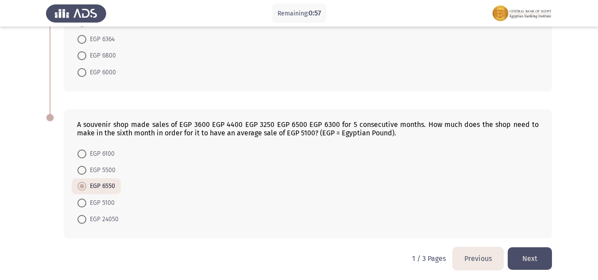
scroll to position [556, 0]
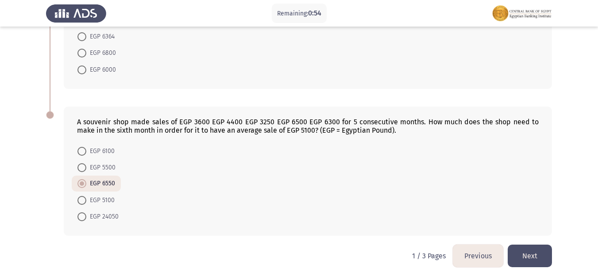
click at [531, 248] on button "Next" at bounding box center [529, 256] width 44 height 23
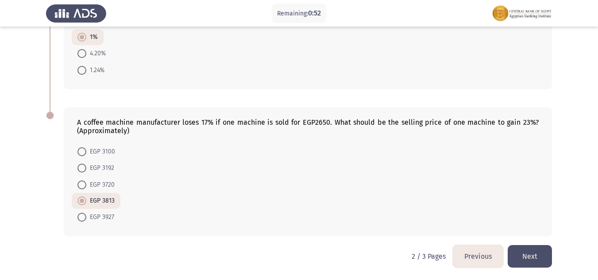
scroll to position [548, 0]
click at [527, 257] on button "Next" at bounding box center [529, 256] width 44 height 23
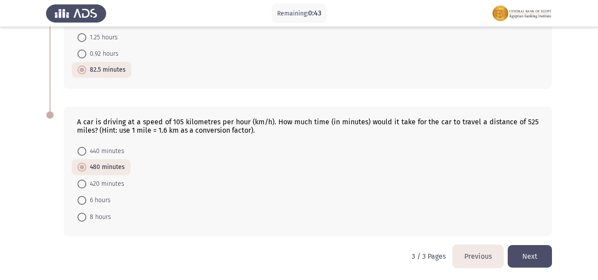
scroll to position [401, 0]
click at [472, 263] on button "Previous" at bounding box center [478, 256] width 50 height 23
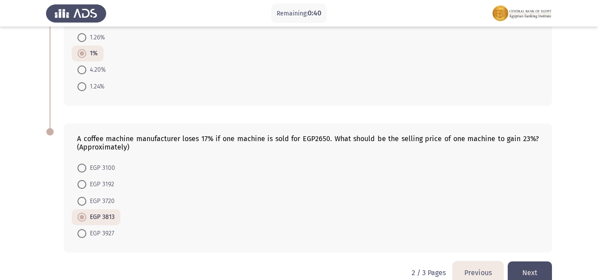
scroll to position [548, 0]
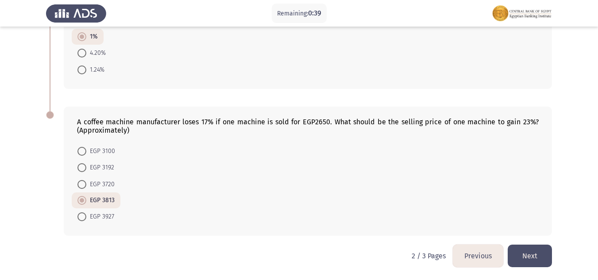
click at [476, 258] on button "Previous" at bounding box center [478, 256] width 50 height 23
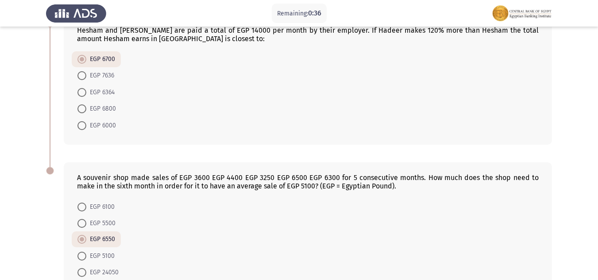
scroll to position [556, 0]
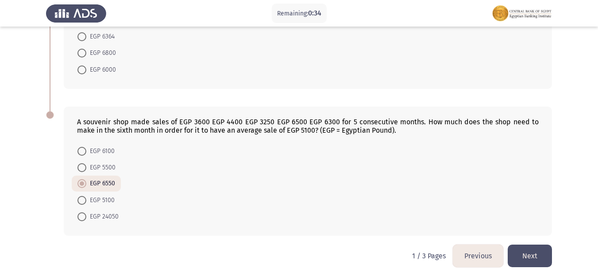
click at [524, 261] on button "Next" at bounding box center [529, 256] width 44 height 23
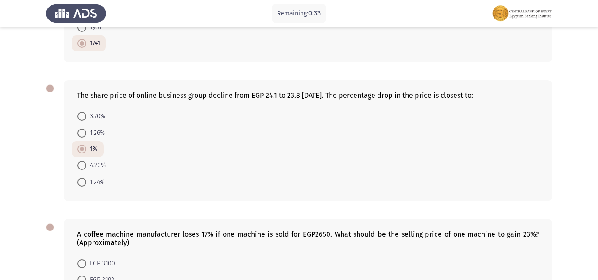
scroll to position [548, 0]
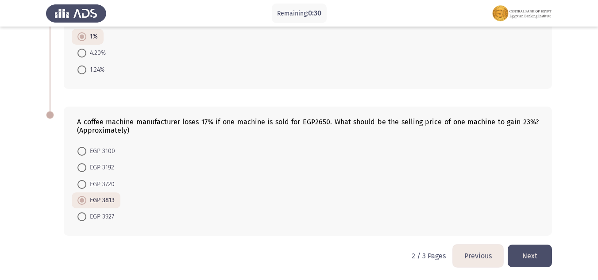
click at [524, 247] on button "Next" at bounding box center [529, 256] width 44 height 23
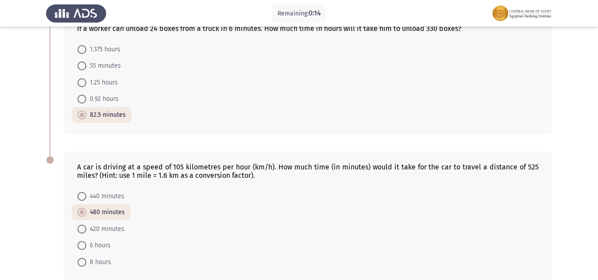
scroll to position [401, 0]
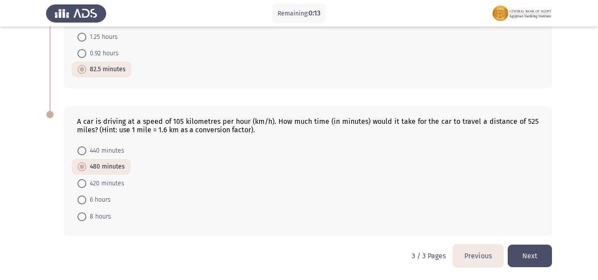
click at [474, 256] on button "Previous" at bounding box center [478, 256] width 50 height 23
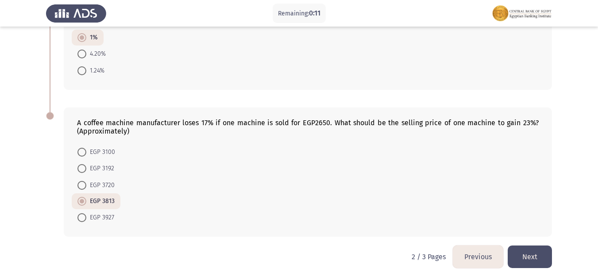
scroll to position [548, 0]
click at [477, 257] on button "Previous" at bounding box center [478, 256] width 50 height 23
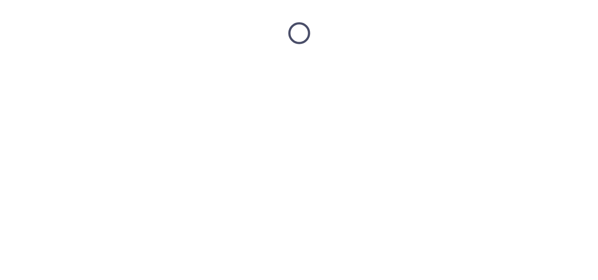
scroll to position [0, 0]
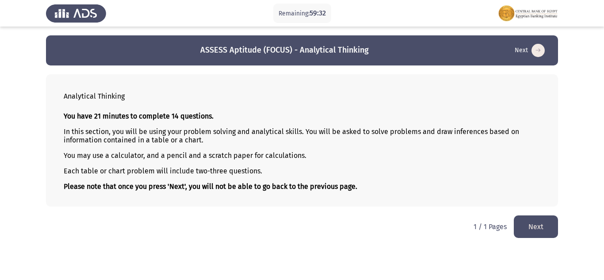
click at [541, 231] on button "Next" at bounding box center [536, 226] width 44 height 23
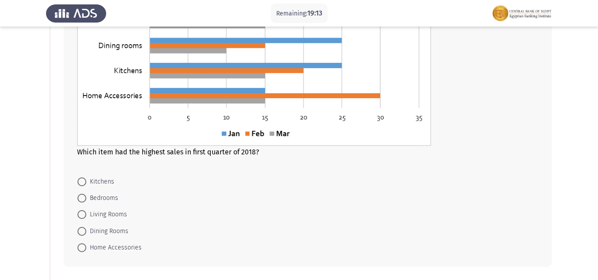
scroll to position [133, 0]
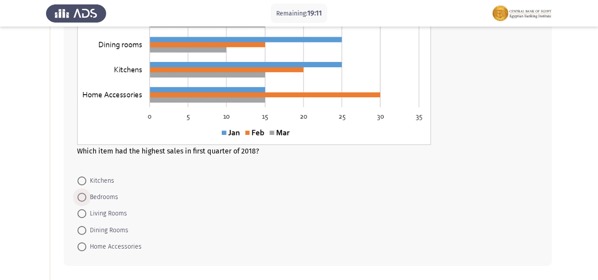
click at [102, 195] on span "Bedrooms" at bounding box center [102, 197] width 32 height 11
click at [86, 195] on input "Bedrooms" at bounding box center [81, 197] width 9 height 9
radio input "true"
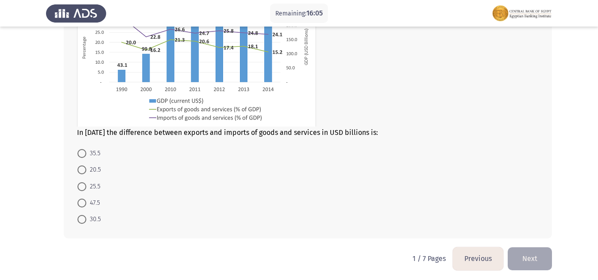
scroll to position [458, 0]
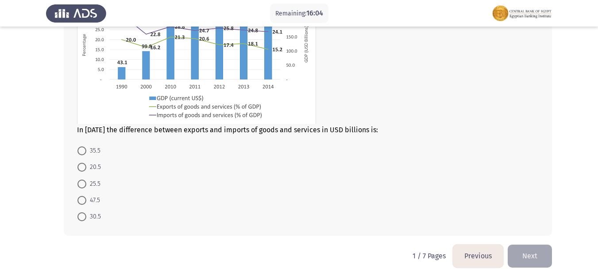
click at [79, 187] on span at bounding box center [81, 184] width 9 height 9
click at [79, 187] on input "25.5" at bounding box center [81, 184] width 9 height 9
radio input "true"
click at [528, 258] on button "Next" at bounding box center [529, 256] width 44 height 23
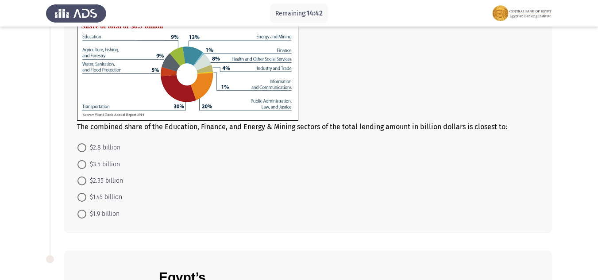
scroll to position [88, 0]
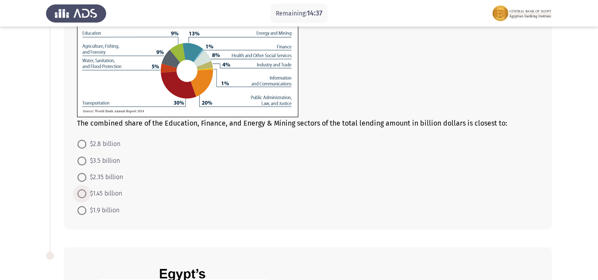
click at [84, 192] on span at bounding box center [81, 193] width 9 height 9
click at [84, 192] on input "$1.45 billion" at bounding box center [81, 193] width 9 height 9
radio input "true"
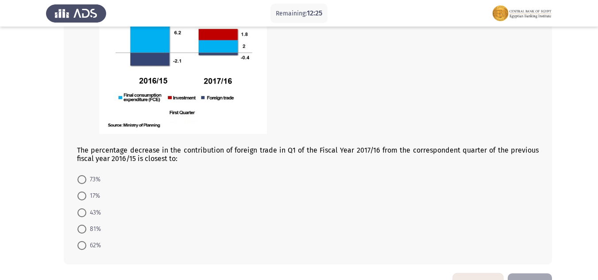
scroll to position [384, 0]
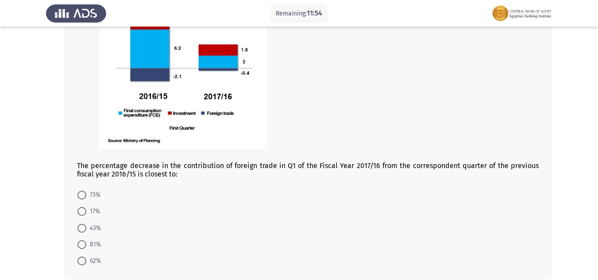
click at [85, 213] on span at bounding box center [81, 211] width 9 height 9
click at [85, 213] on input "17%" at bounding box center [81, 211] width 9 height 9
radio input "true"
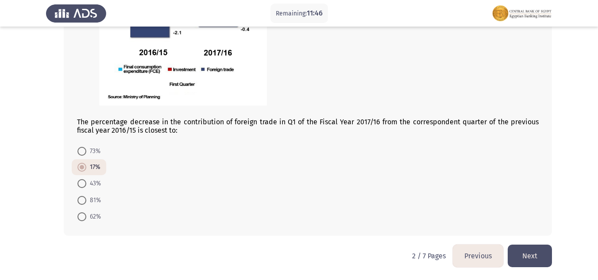
click at [550, 258] on button "Next" at bounding box center [529, 256] width 44 height 23
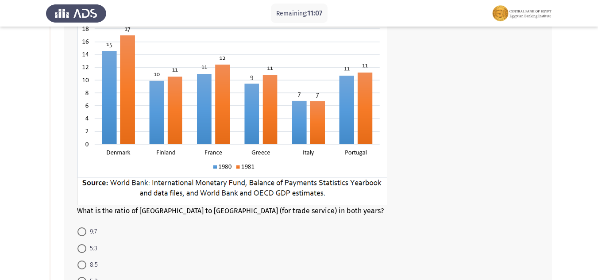
scroll to position [100, 0]
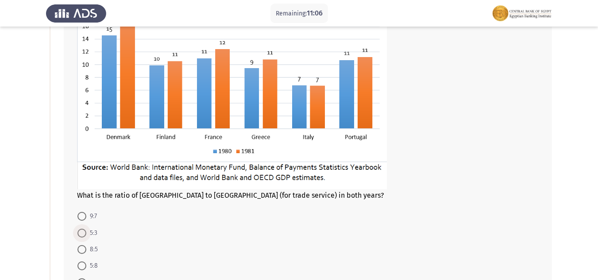
click at [88, 231] on span "5:3" at bounding box center [91, 233] width 11 height 11
click at [86, 231] on input "5:3" at bounding box center [81, 233] width 9 height 9
radio input "true"
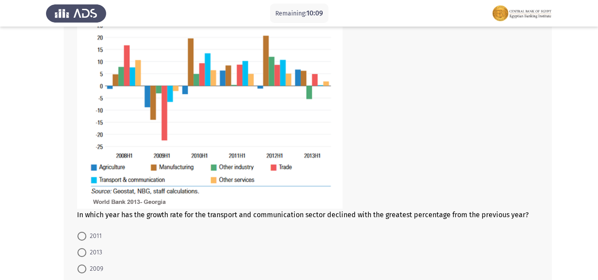
scroll to position [442, 0]
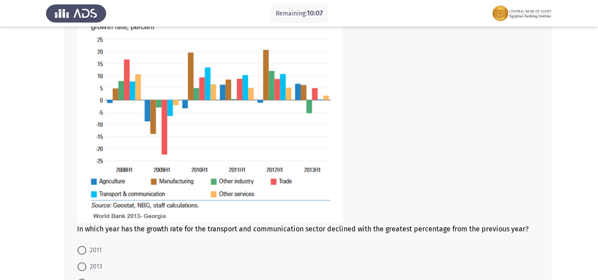
click at [136, 195] on img at bounding box center [209, 105] width 265 height 236
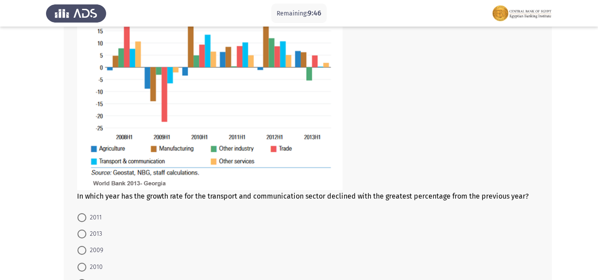
scroll to position [487, 0]
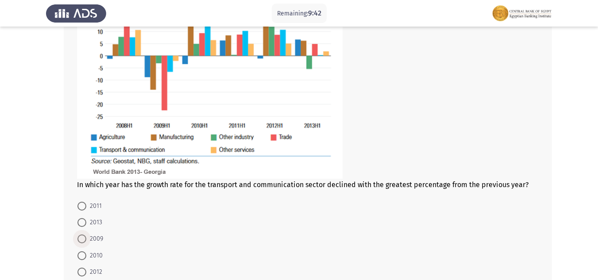
click at [86, 239] on span at bounding box center [81, 238] width 9 height 9
click at [86, 239] on input "2009" at bounding box center [81, 238] width 9 height 9
radio input "true"
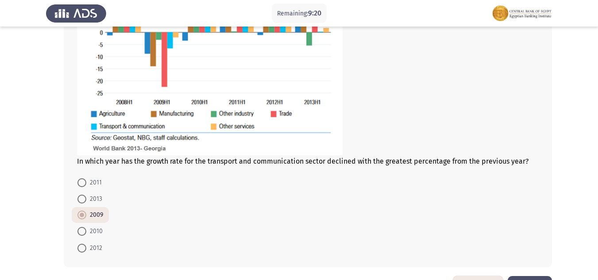
scroll to position [542, 0]
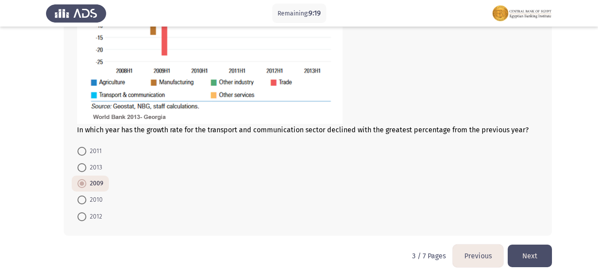
click at [533, 250] on button "Next" at bounding box center [529, 256] width 44 height 23
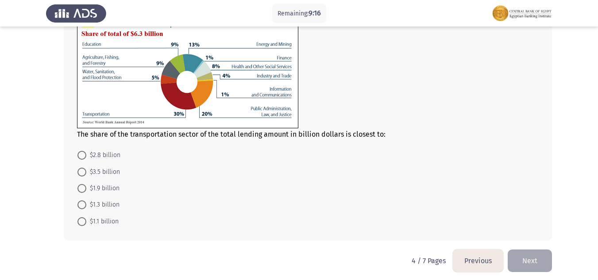
scroll to position [475, 0]
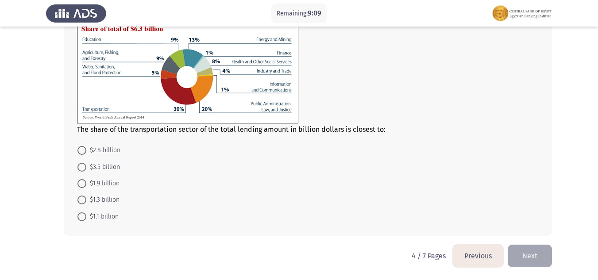
click at [134, 110] on img at bounding box center [187, 63] width 221 height 120
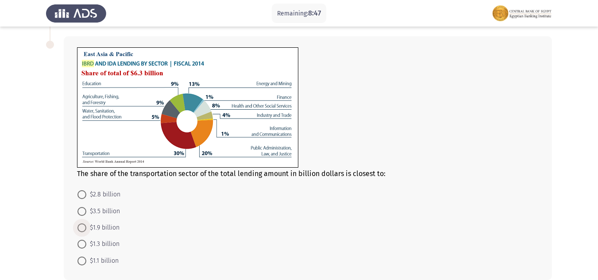
click at [84, 228] on span at bounding box center [81, 227] width 9 height 9
click at [84, 228] on input "$1.9 billion" at bounding box center [81, 227] width 9 height 9
radio input "true"
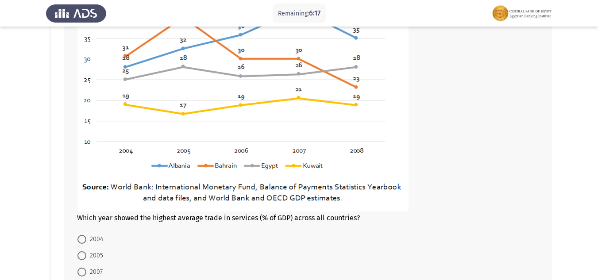
scroll to position [133, 0]
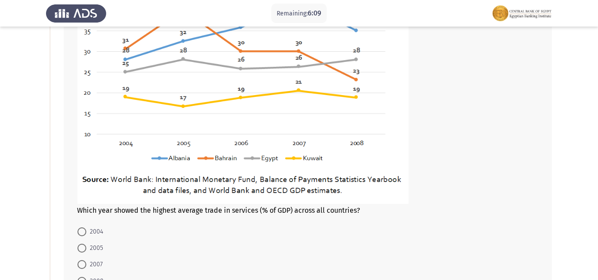
click at [80, 269] on span at bounding box center [81, 264] width 9 height 9
click at [80, 269] on input "2007" at bounding box center [81, 264] width 9 height 9
radio input "true"
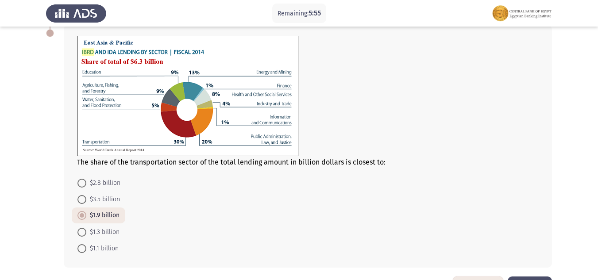
scroll to position [474, 0]
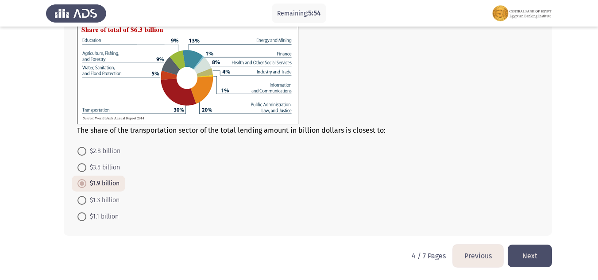
click at [525, 251] on button "Next" at bounding box center [529, 256] width 44 height 23
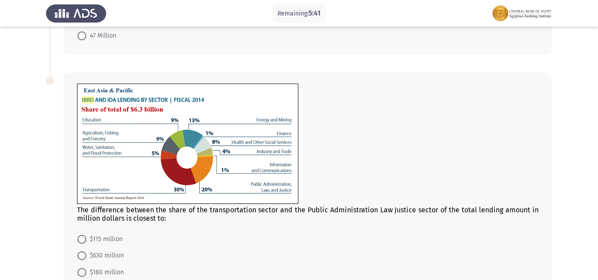
scroll to position [357, 0]
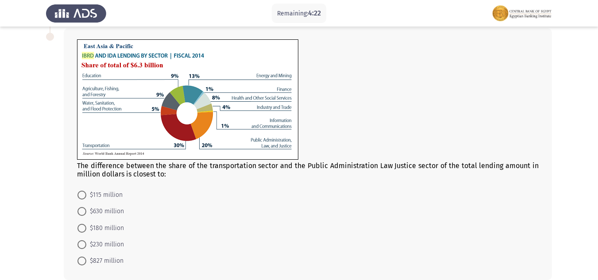
click at [110, 212] on span "$630 million" at bounding box center [105, 211] width 38 height 11
click at [86, 212] on input "$630 million" at bounding box center [81, 211] width 9 height 9
radio input "true"
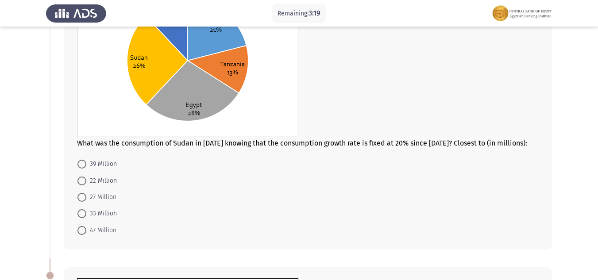
scroll to position [133, 0]
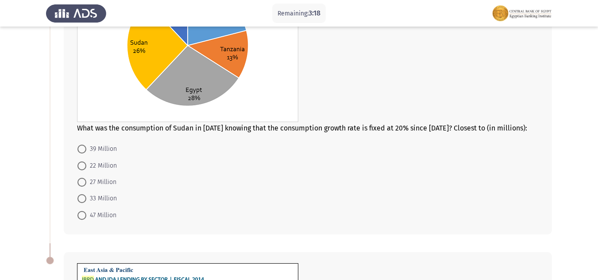
click at [96, 214] on span "47 Million" at bounding box center [101, 215] width 30 height 11
click at [86, 214] on input "47 Million" at bounding box center [81, 215] width 9 height 9
radio input "true"
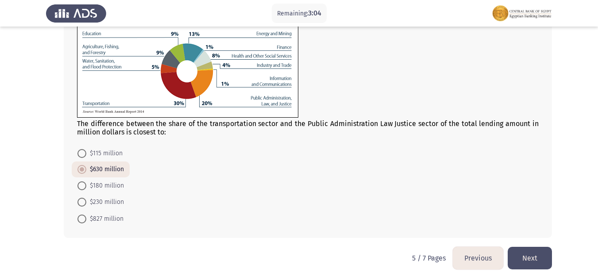
scroll to position [400, 0]
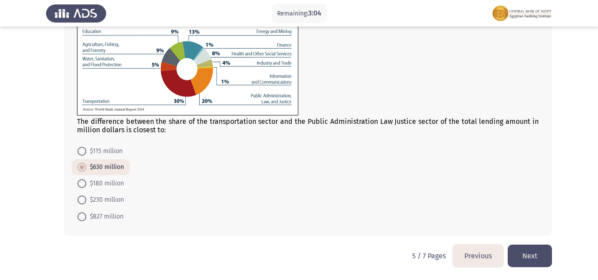
click at [529, 262] on button "Next" at bounding box center [529, 256] width 44 height 23
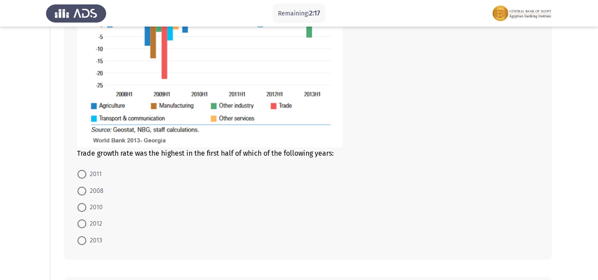
scroll to position [190, 0]
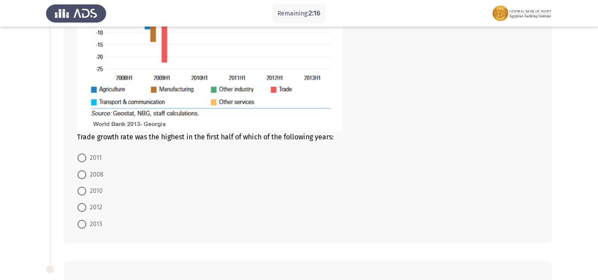
click at [84, 169] on label "2008" at bounding box center [90, 174] width 26 height 11
click at [84, 170] on input "2008" at bounding box center [81, 174] width 9 height 9
radio input "true"
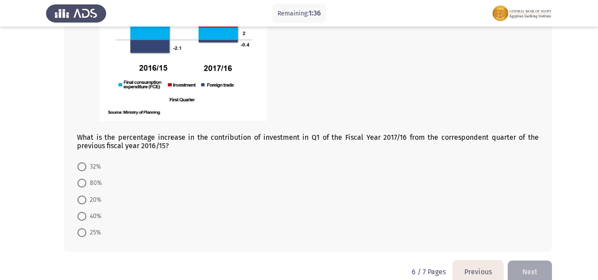
scroll to position [543, 0]
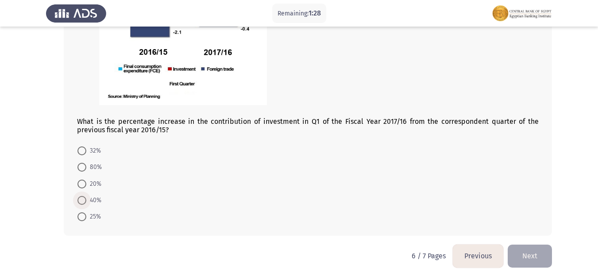
click at [84, 202] on span at bounding box center [81, 200] width 9 height 9
click at [84, 202] on input "40%" at bounding box center [81, 200] width 9 height 9
radio input "true"
click at [533, 260] on button "Next" at bounding box center [529, 256] width 44 height 23
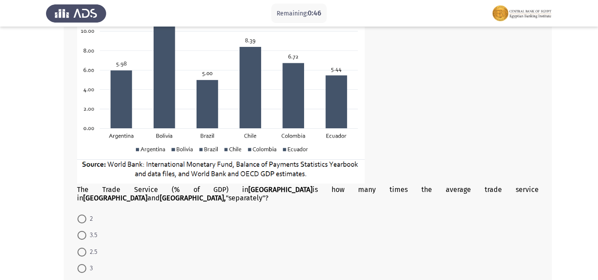
scroll to position [402, 0]
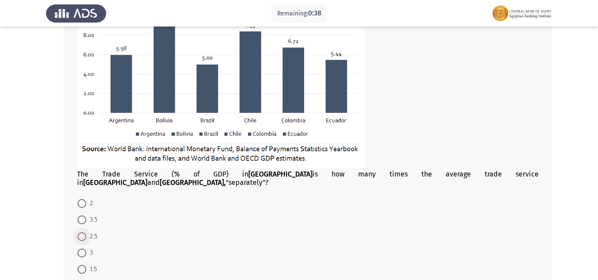
click at [82, 233] on label "2.5" at bounding box center [87, 236] width 20 height 11
click at [82, 233] on input "2.5" at bounding box center [81, 236] width 9 height 9
radio input "true"
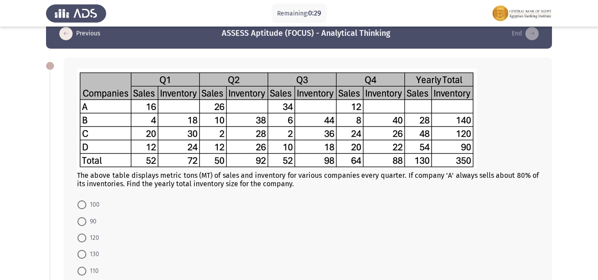
scroll to position [4, 0]
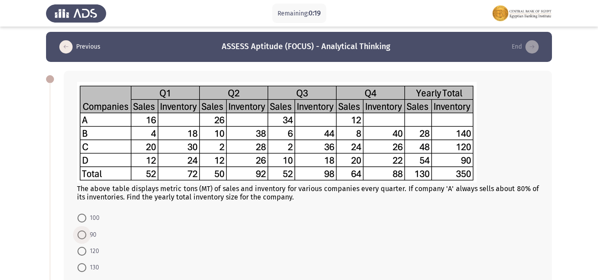
click at [84, 232] on span at bounding box center [81, 234] width 9 height 9
click at [84, 232] on input "90" at bounding box center [81, 234] width 9 height 9
radio input "true"
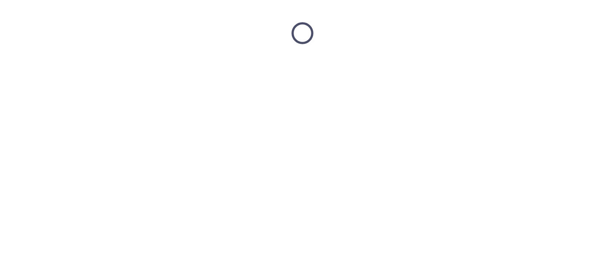
scroll to position [0, 0]
